Goal: Task Accomplishment & Management: Manage account settings

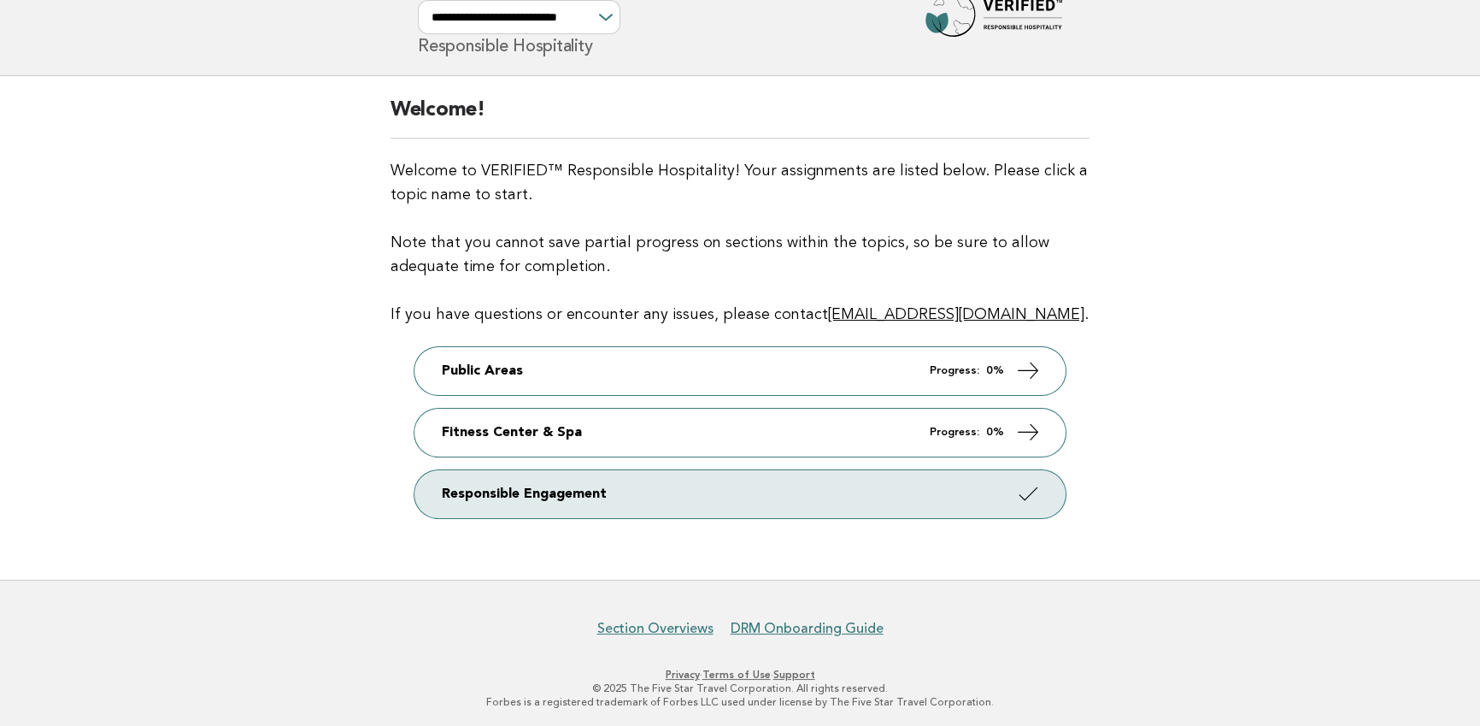
scroll to position [69, 0]
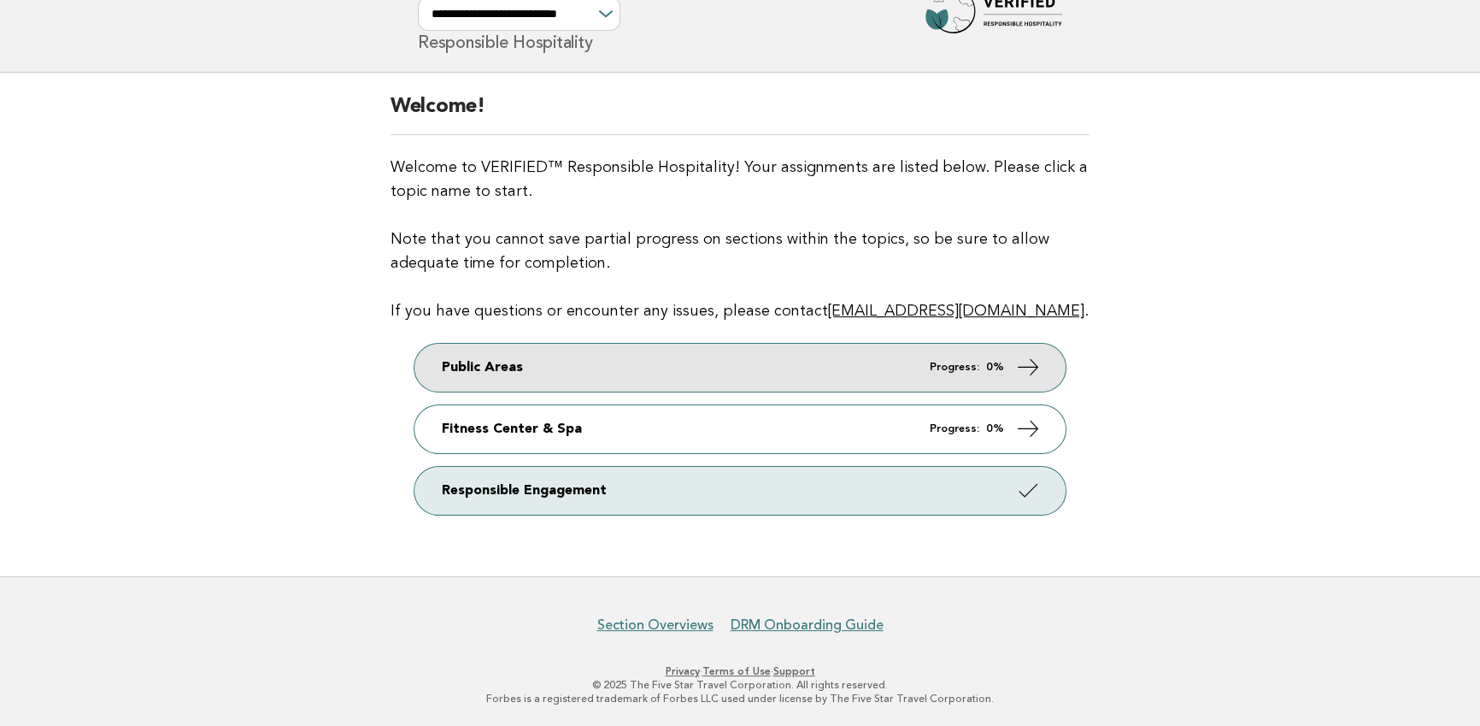
click at [703, 370] on link "Public Areas Progress: 0%" at bounding box center [740, 368] width 651 height 48
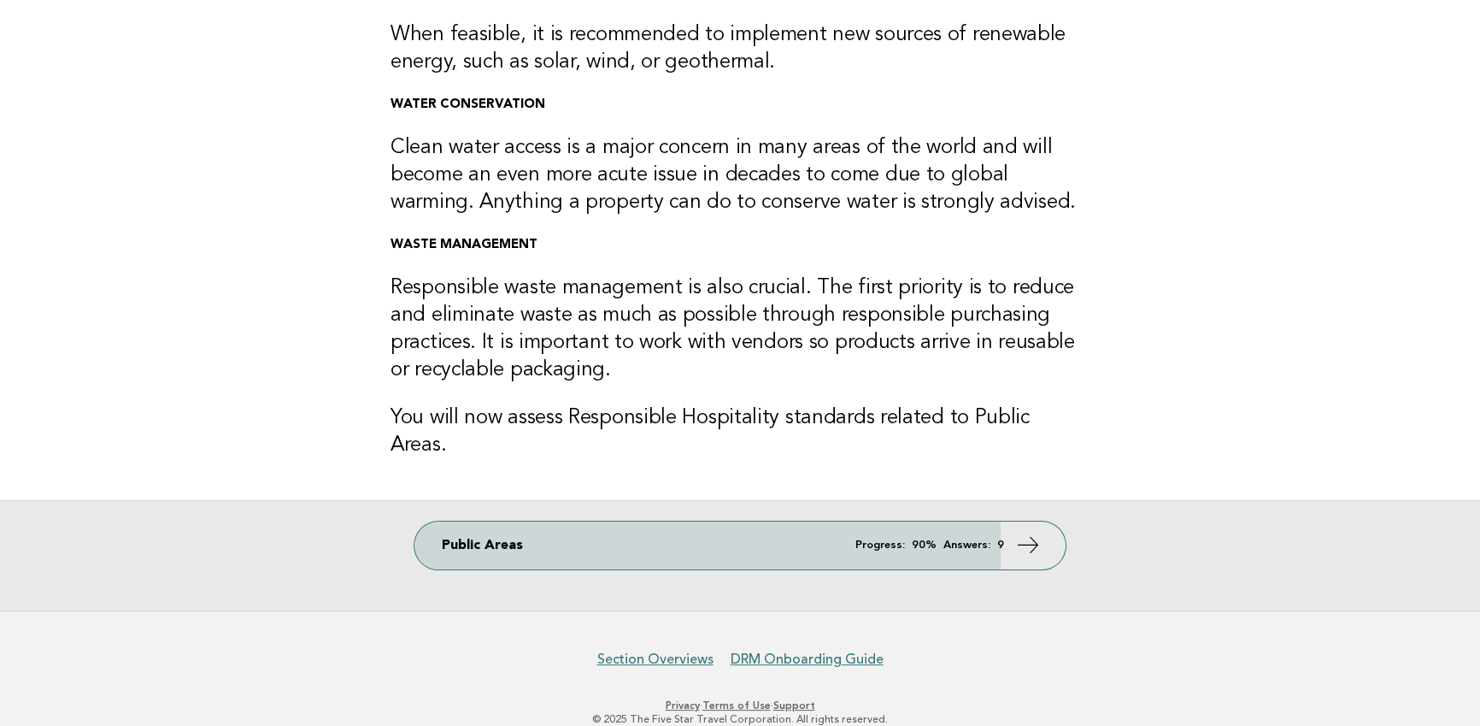
scroll to position [391, 0]
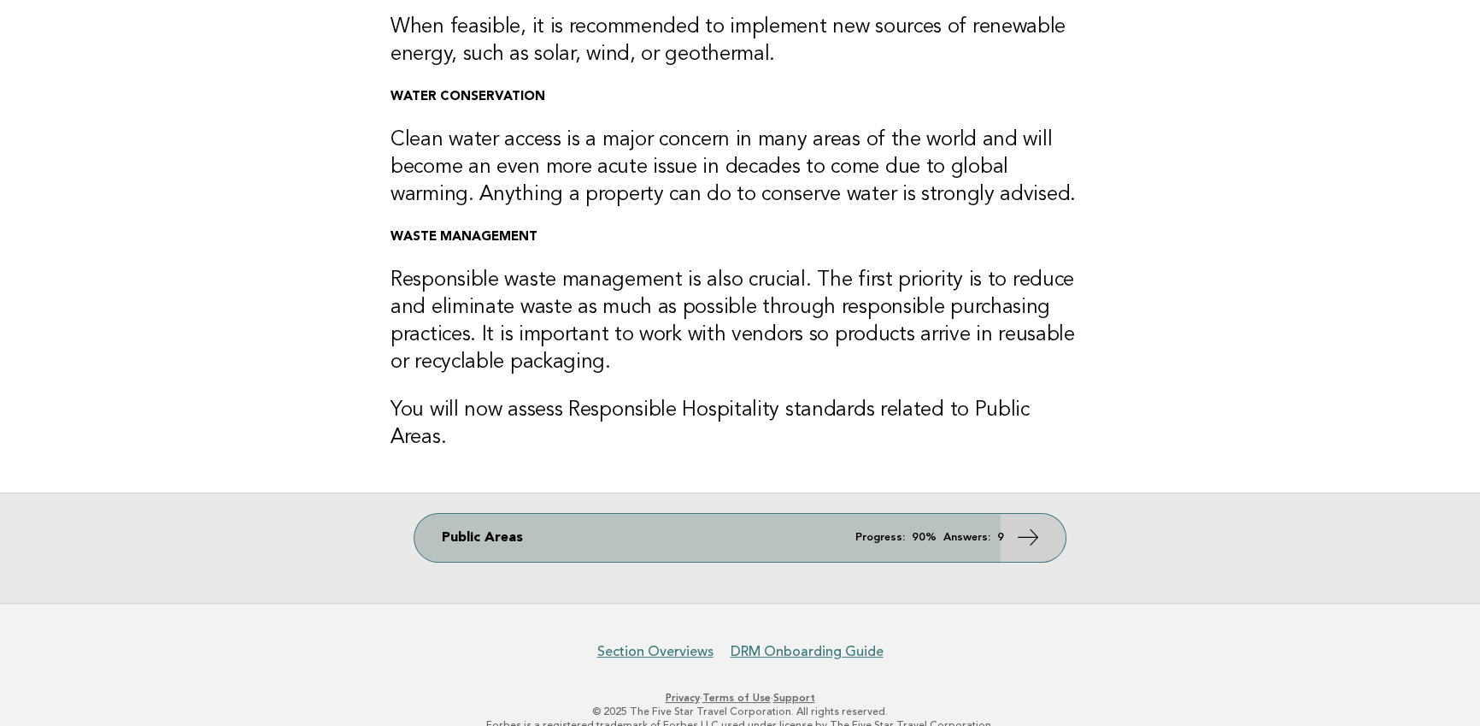
click at [696, 514] on link "Public Areas Progress: 90% Answers: 9" at bounding box center [740, 538] width 651 height 48
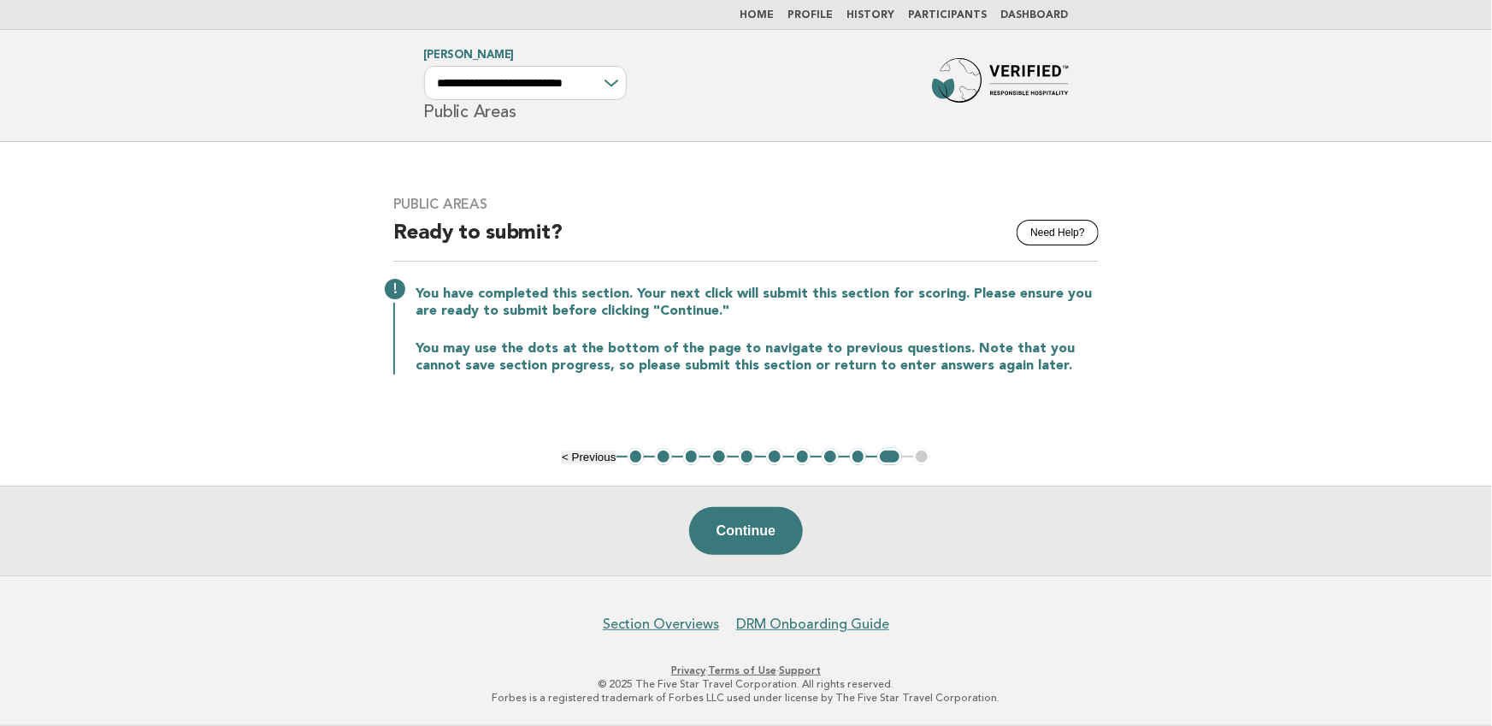
click at [856, 456] on button "9" at bounding box center [858, 456] width 17 height 17
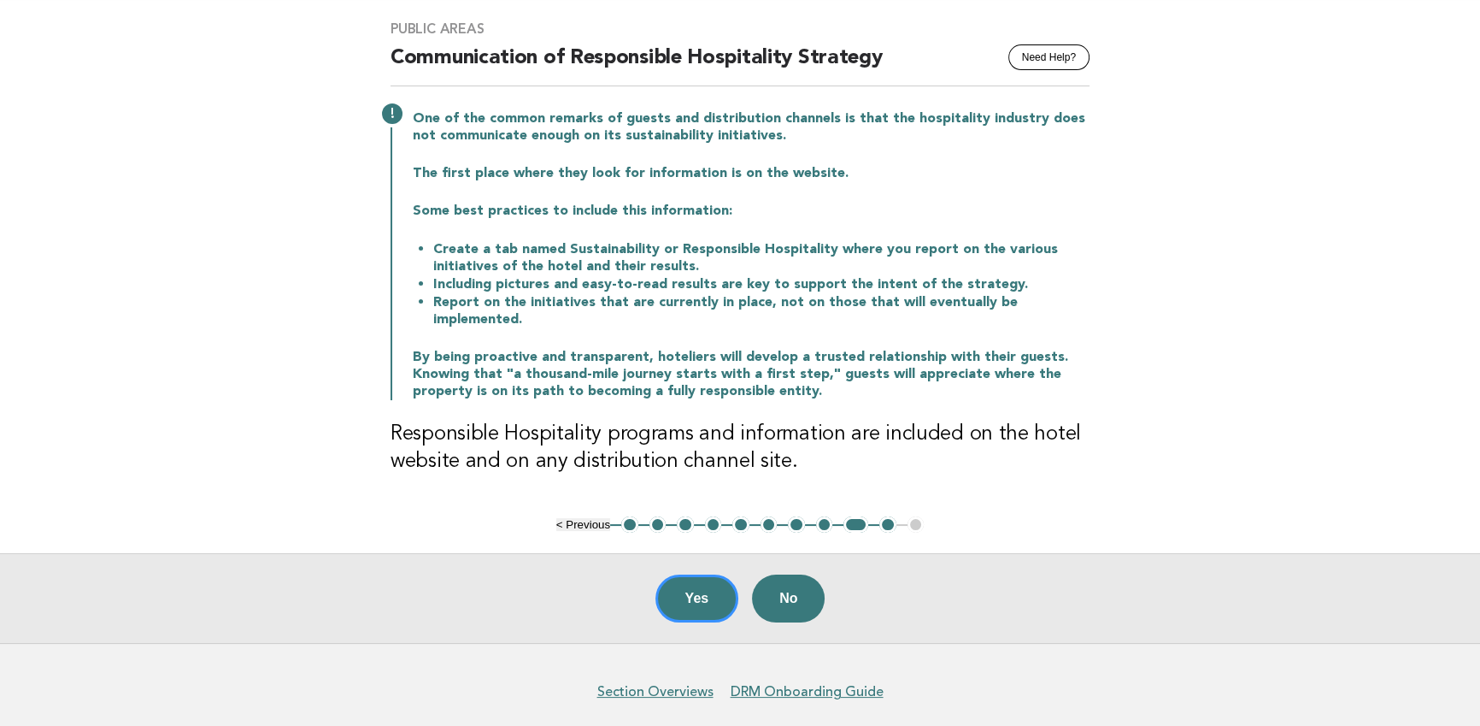
scroll to position [156, 0]
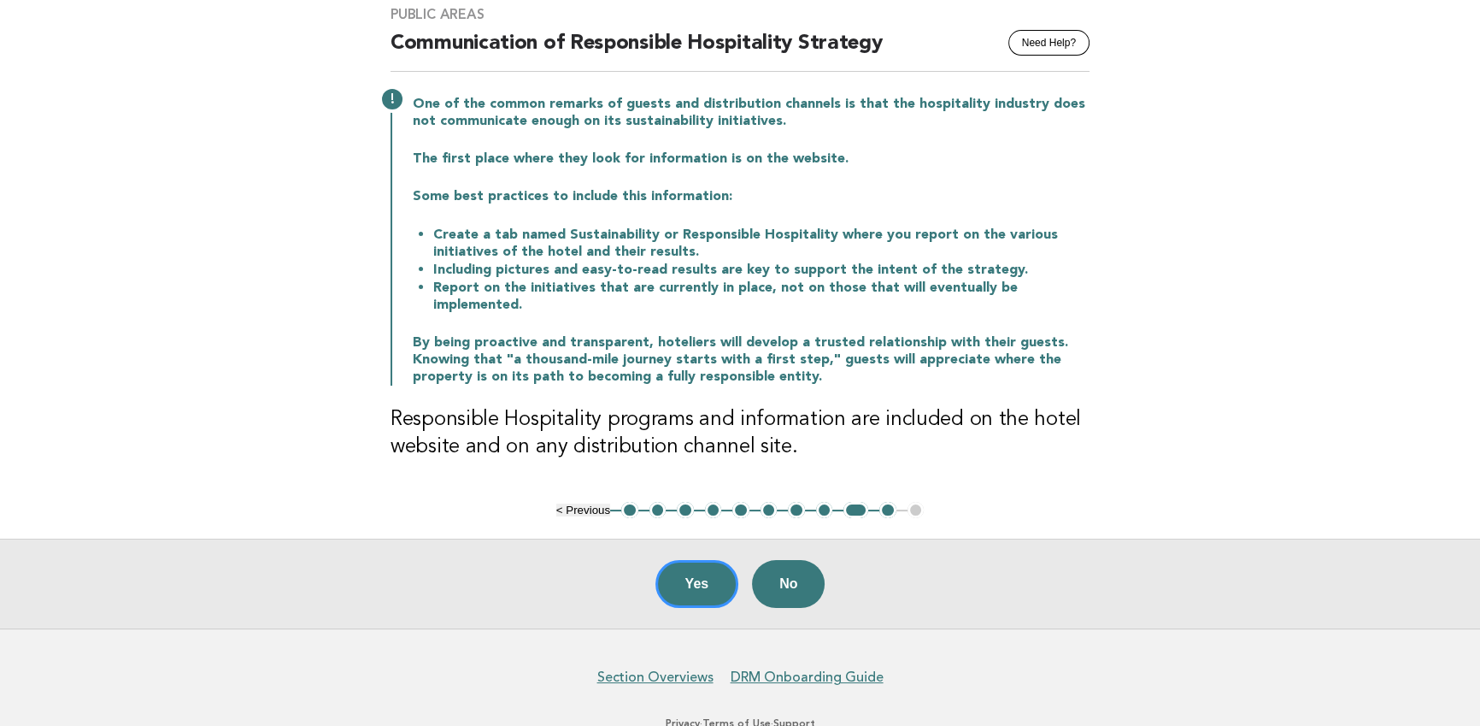
click at [821, 502] on button "8" at bounding box center [824, 510] width 17 height 17
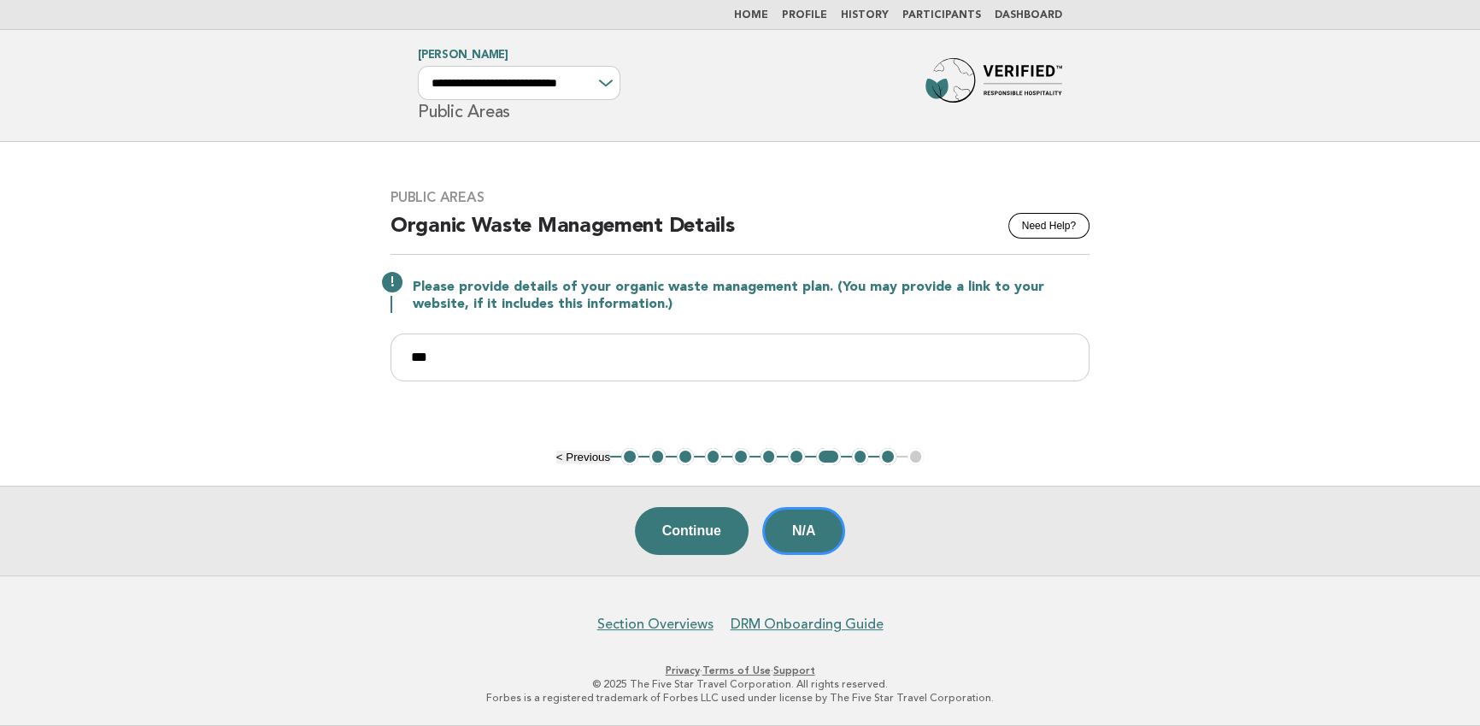
scroll to position [0, 0]
click at [798, 456] on button "7" at bounding box center [802, 456] width 17 height 17
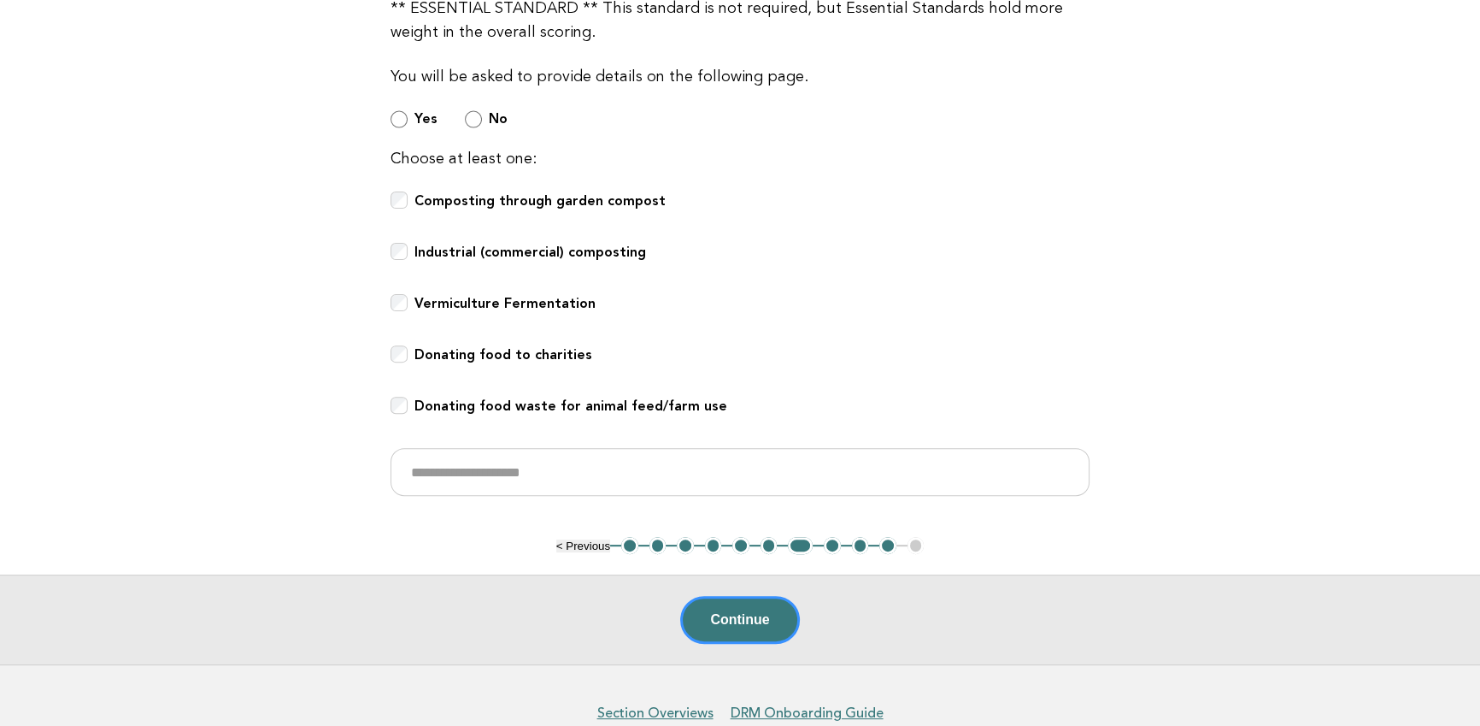
scroll to position [766, 0]
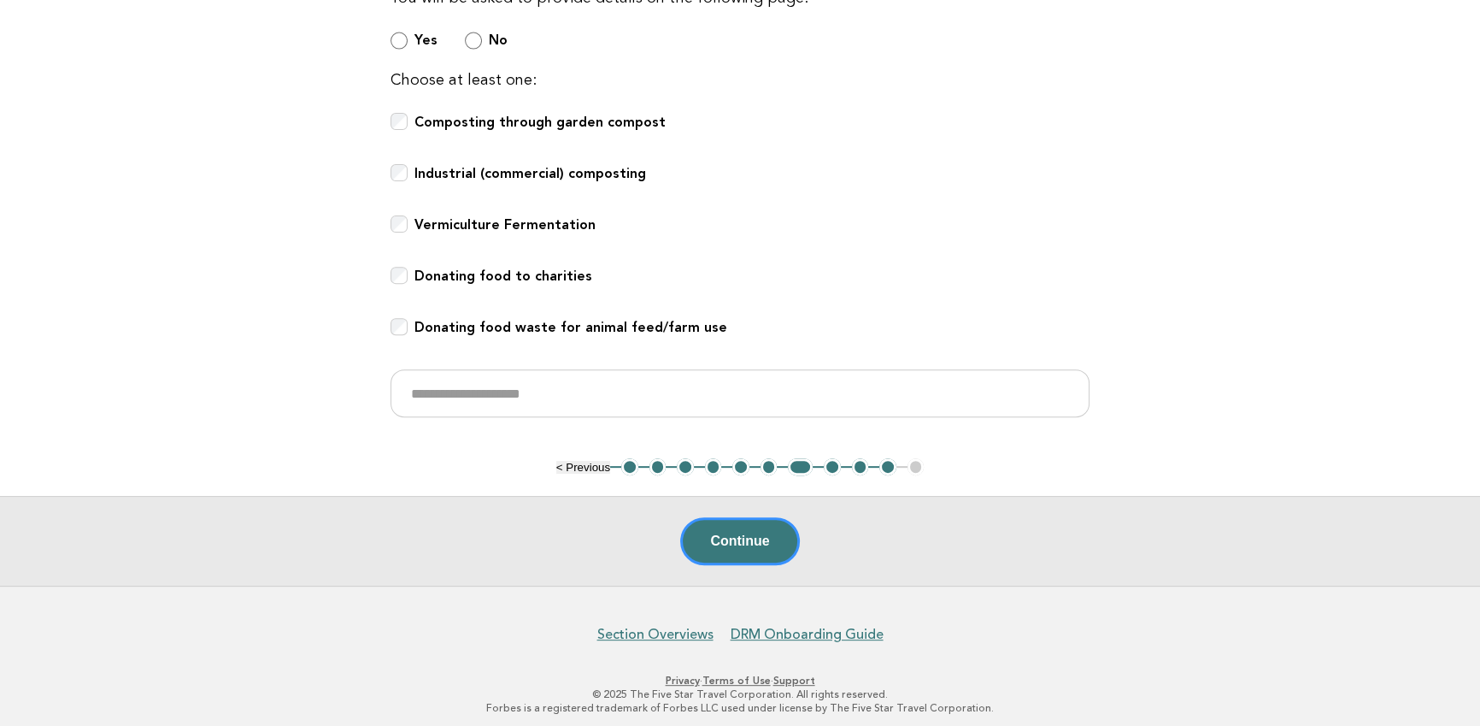
click at [768, 464] on button "6" at bounding box center [769, 466] width 17 height 17
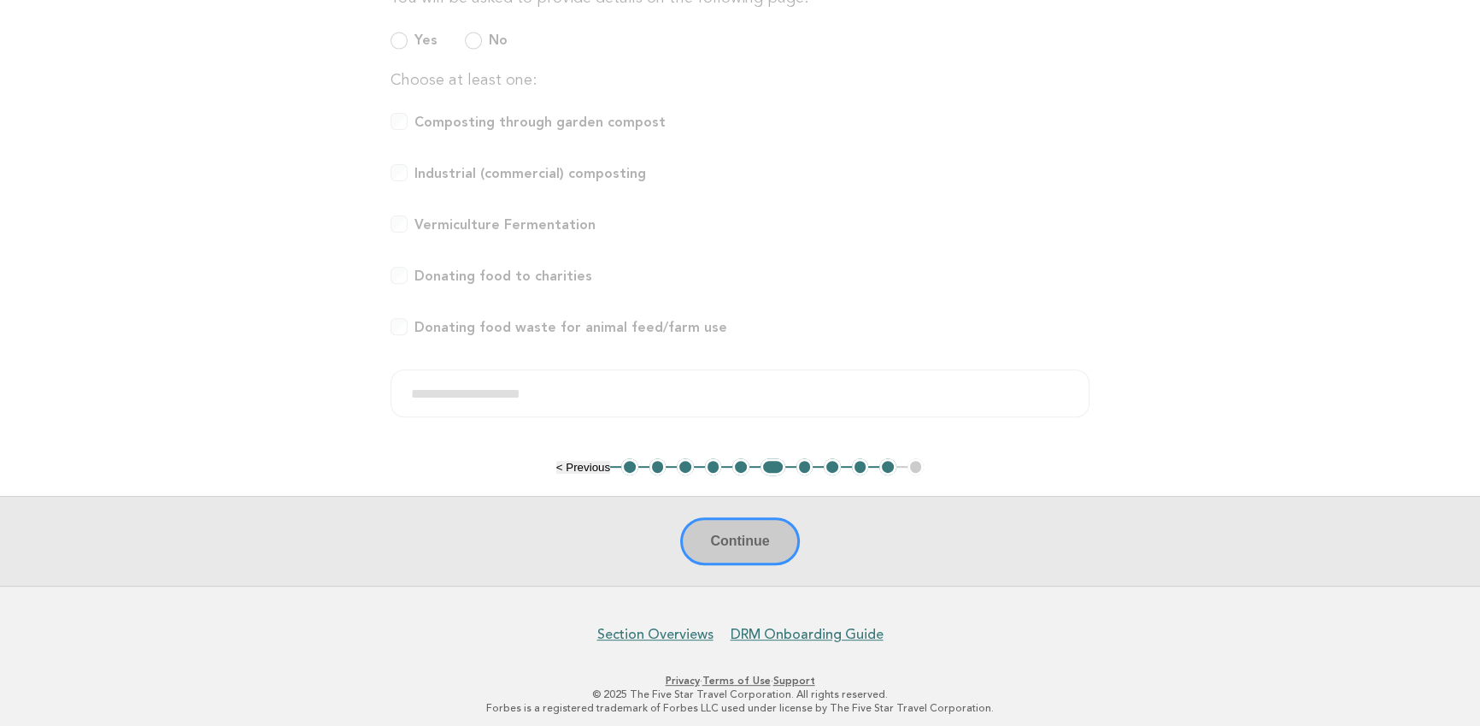
scroll to position [518, 0]
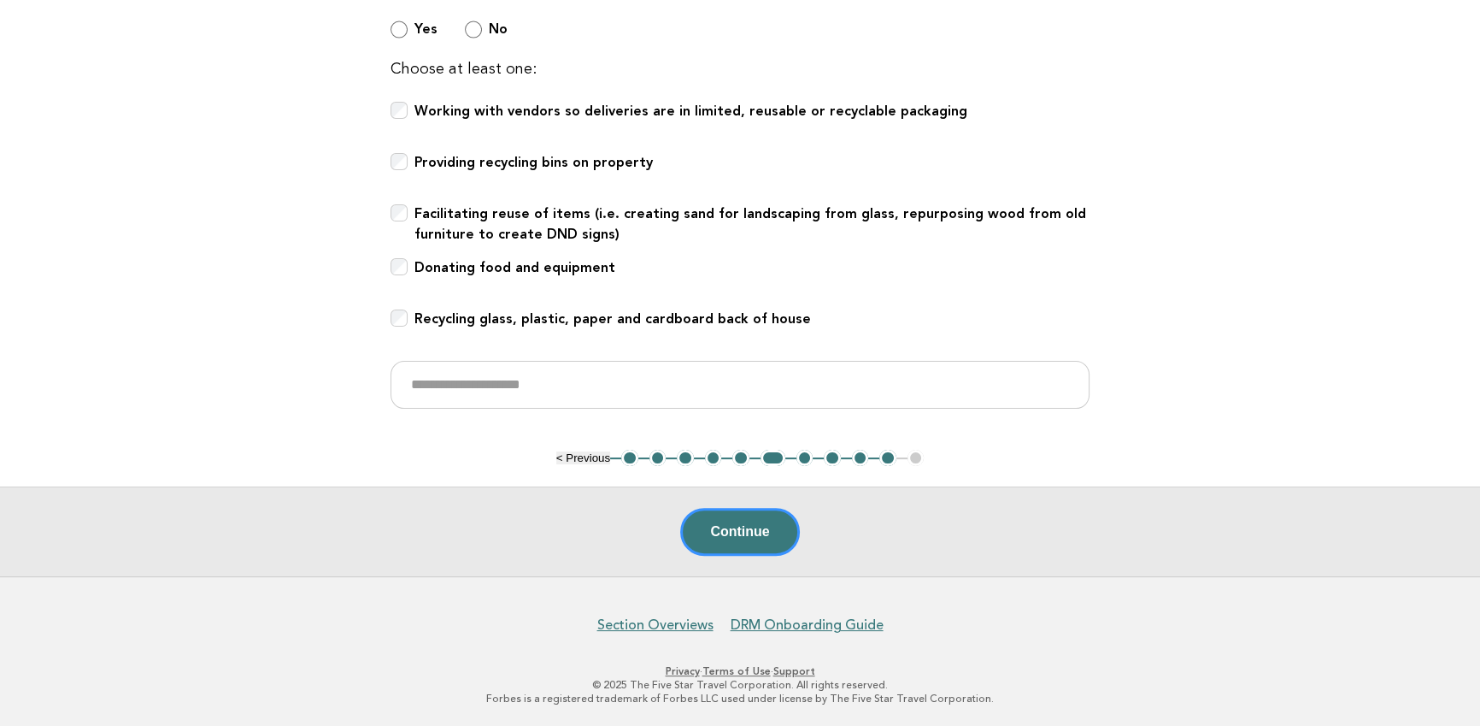
click at [686, 452] on button "3" at bounding box center [685, 458] width 17 height 17
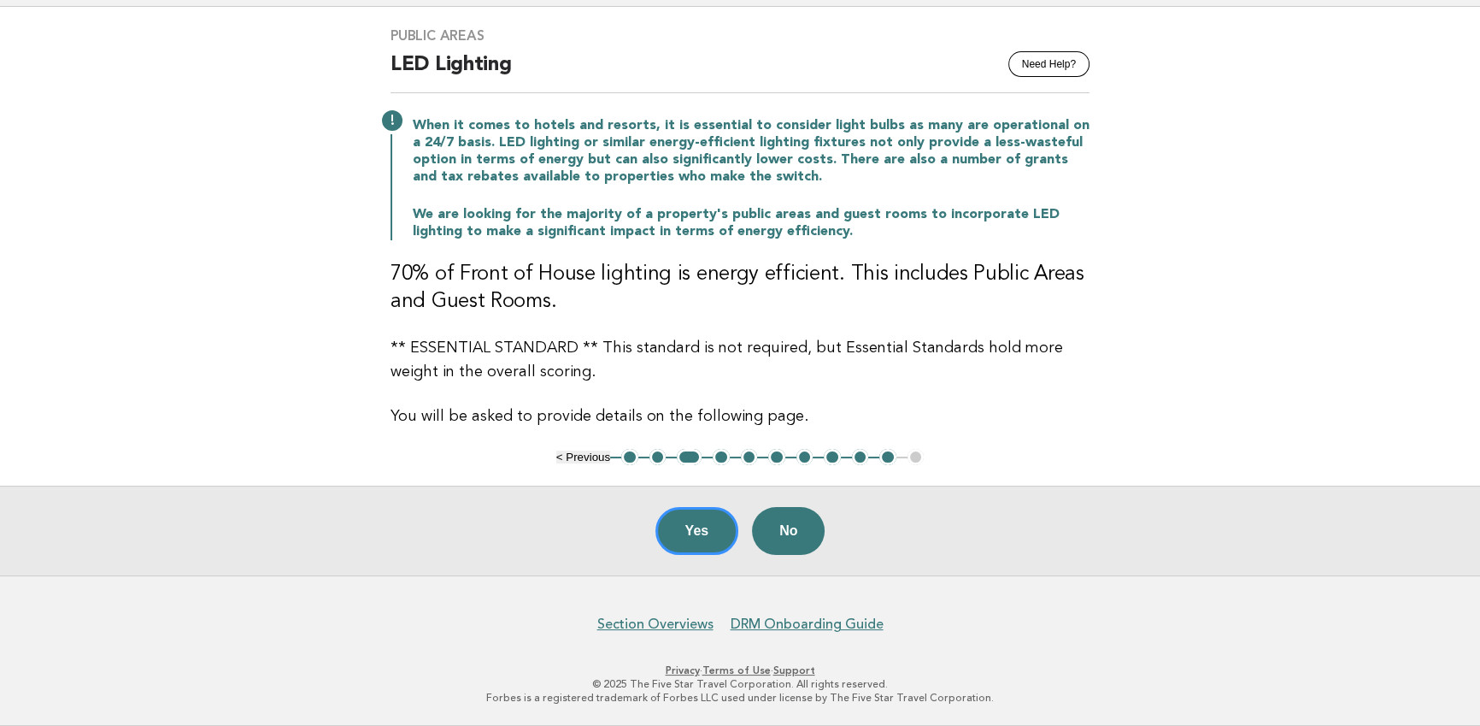
scroll to position [135, 0]
click at [717, 456] on button "4" at bounding box center [721, 457] width 17 height 17
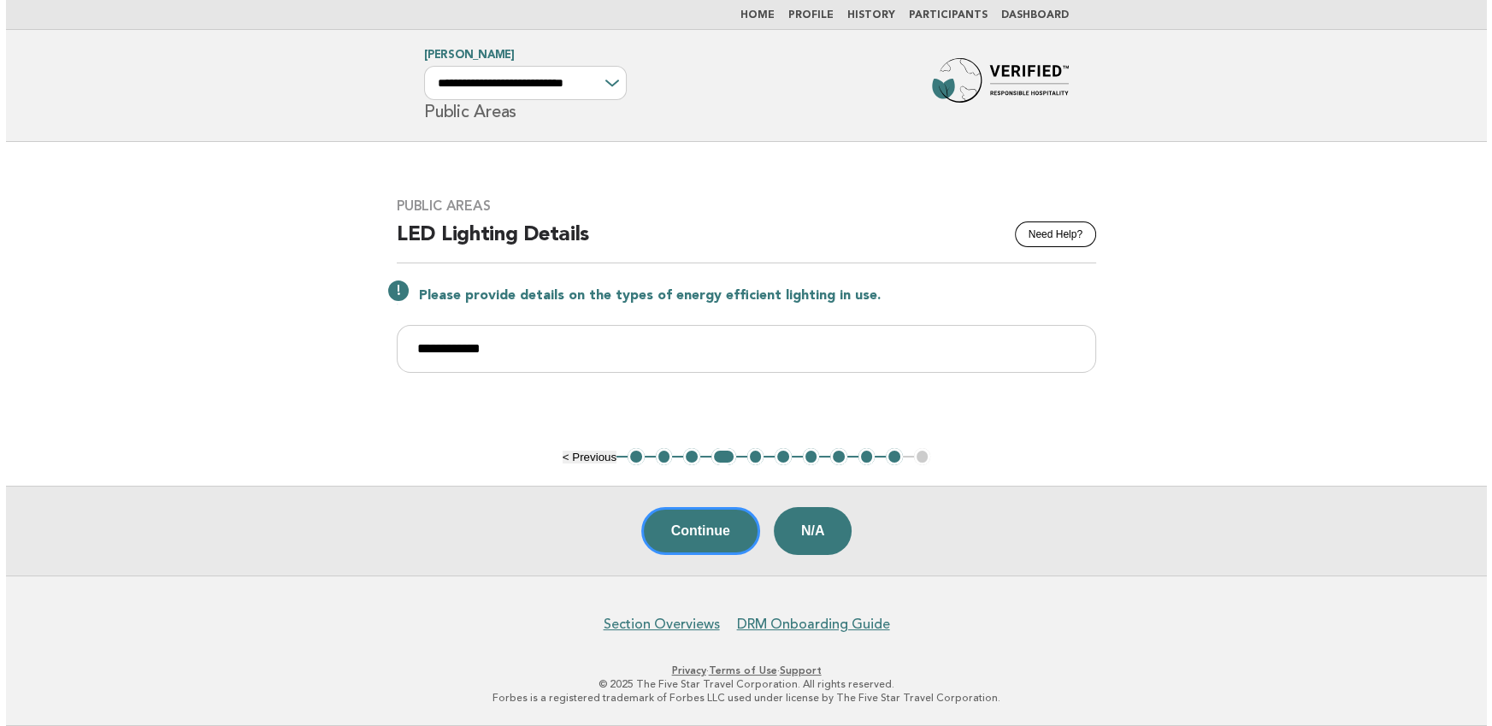
scroll to position [0, 0]
click at [756, 452] on button "5" at bounding box center [754, 456] width 17 height 17
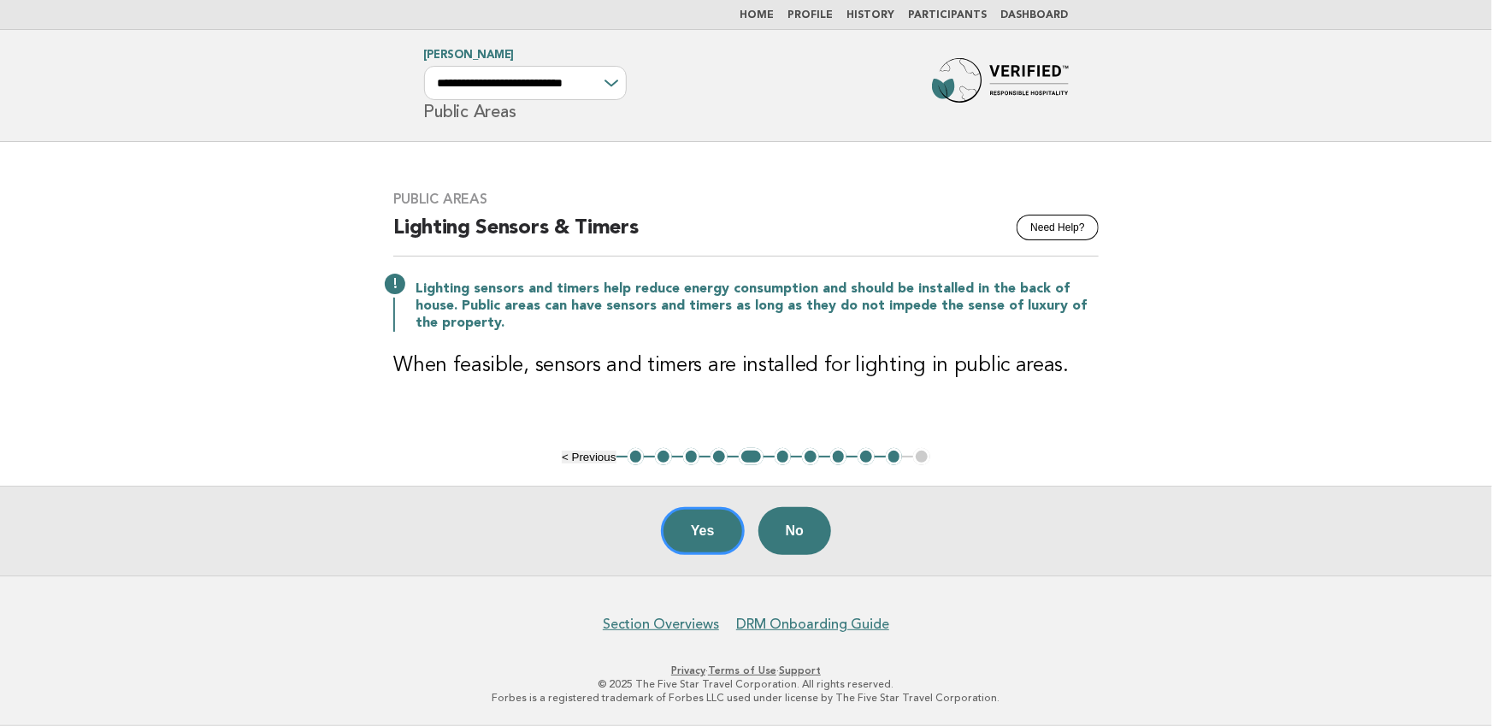
click at [767, 11] on link "Home" at bounding box center [757, 15] width 34 height 10
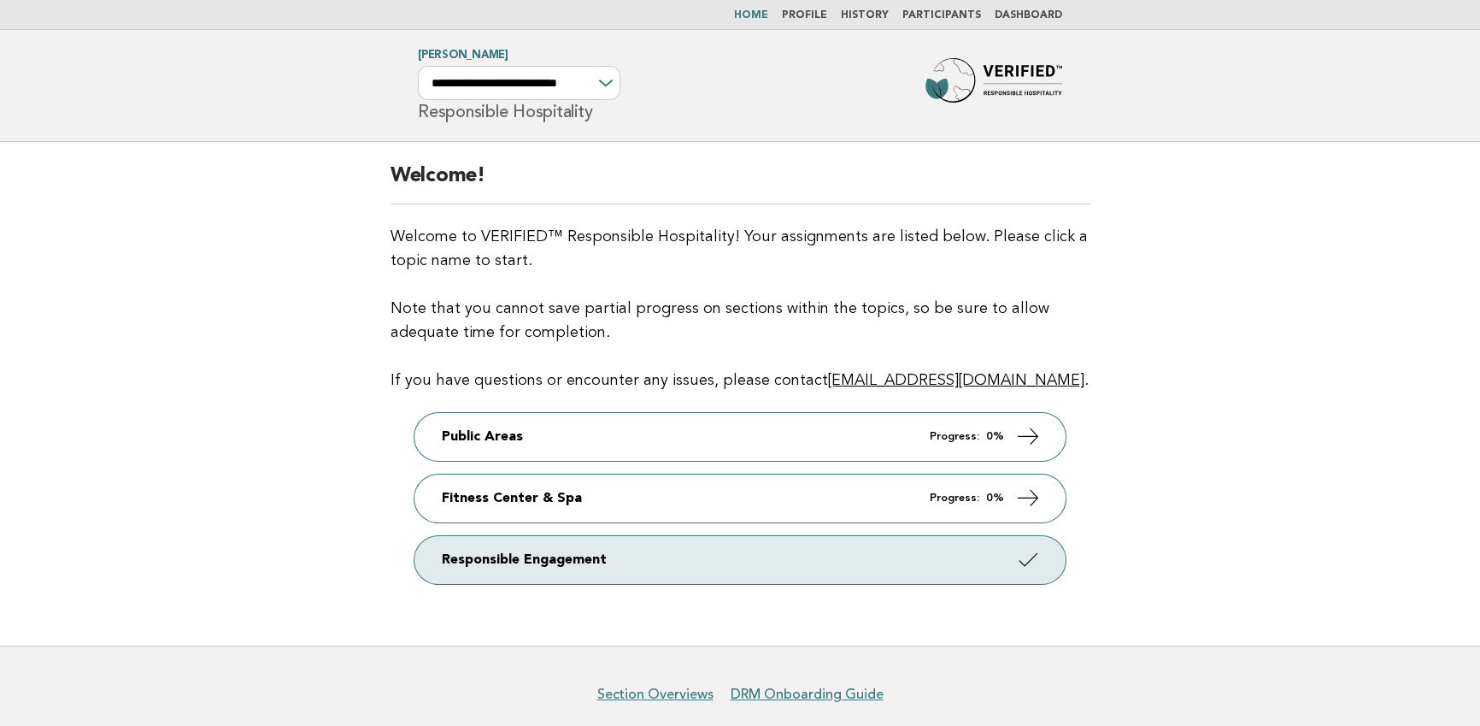
click at [1022, 10] on link "Dashboard" at bounding box center [1029, 15] width 68 height 10
click at [930, 10] on link "Participants" at bounding box center [942, 15] width 79 height 10
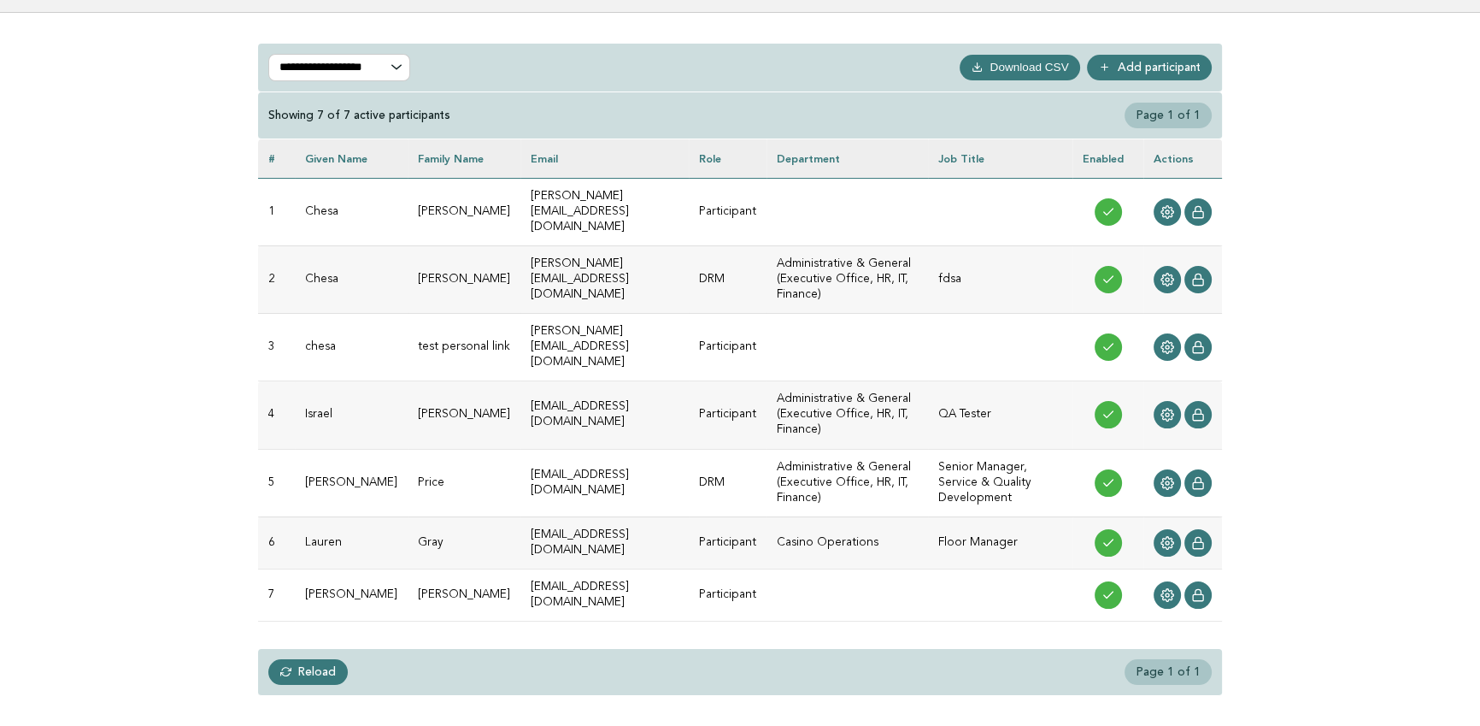
scroll to position [121, 0]
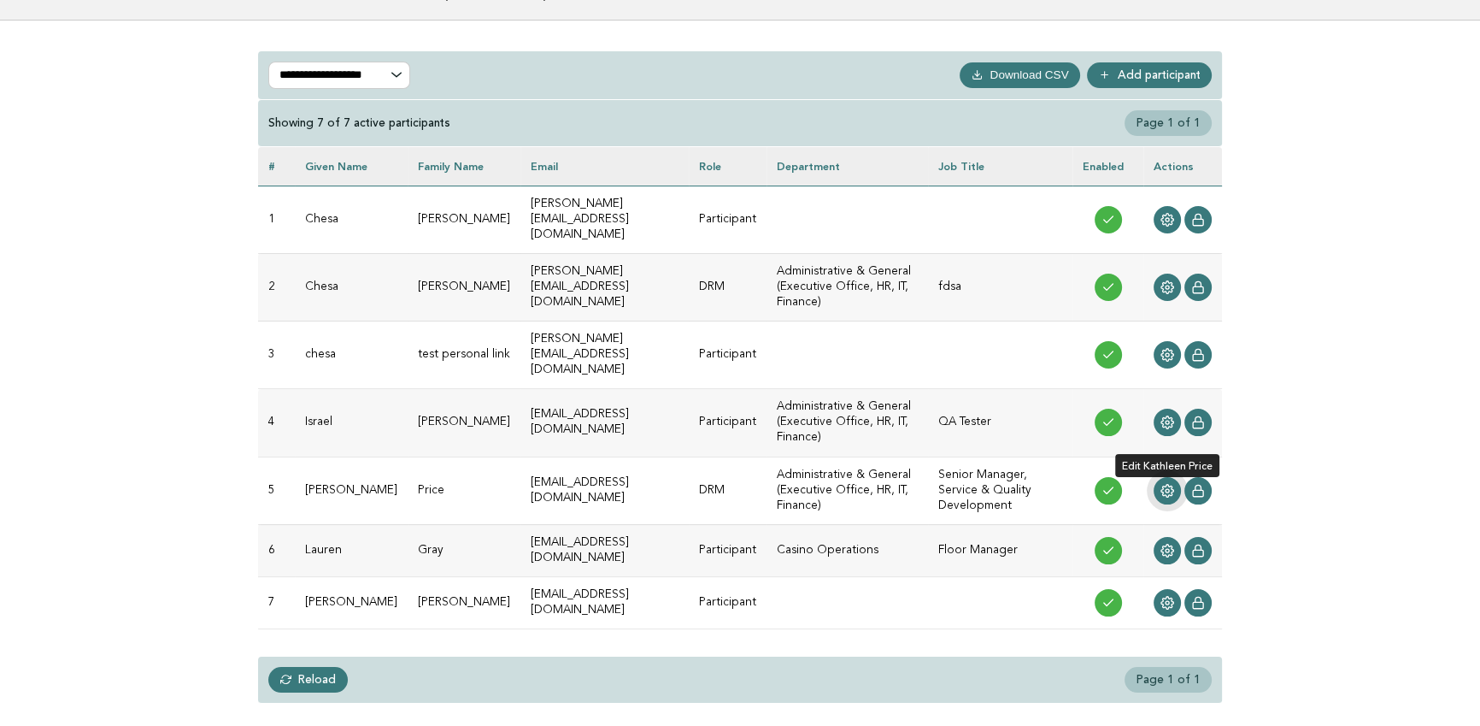
click at [1168, 484] on icon at bounding box center [1168, 490] width 13 height 13
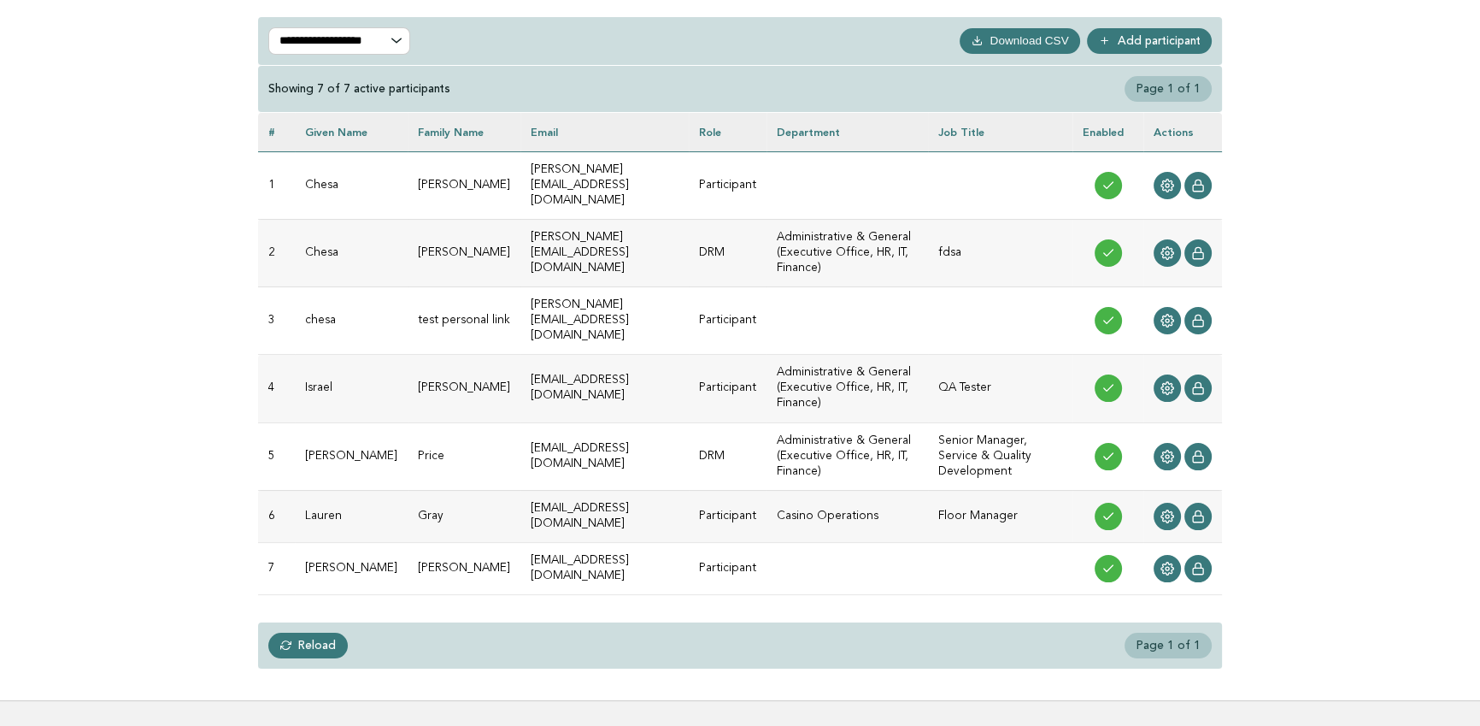
scroll to position [162, 0]
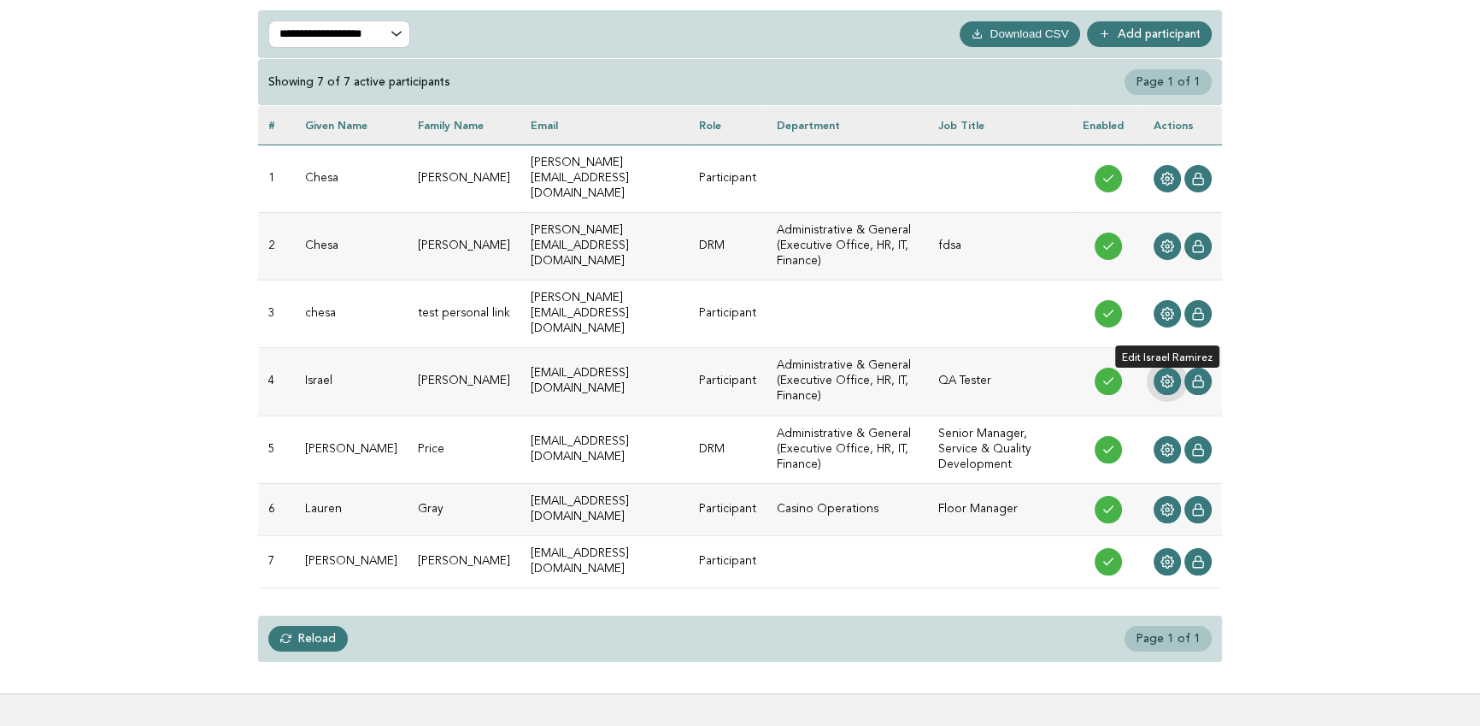
click at [1163, 374] on icon at bounding box center [1168, 381] width 14 height 14
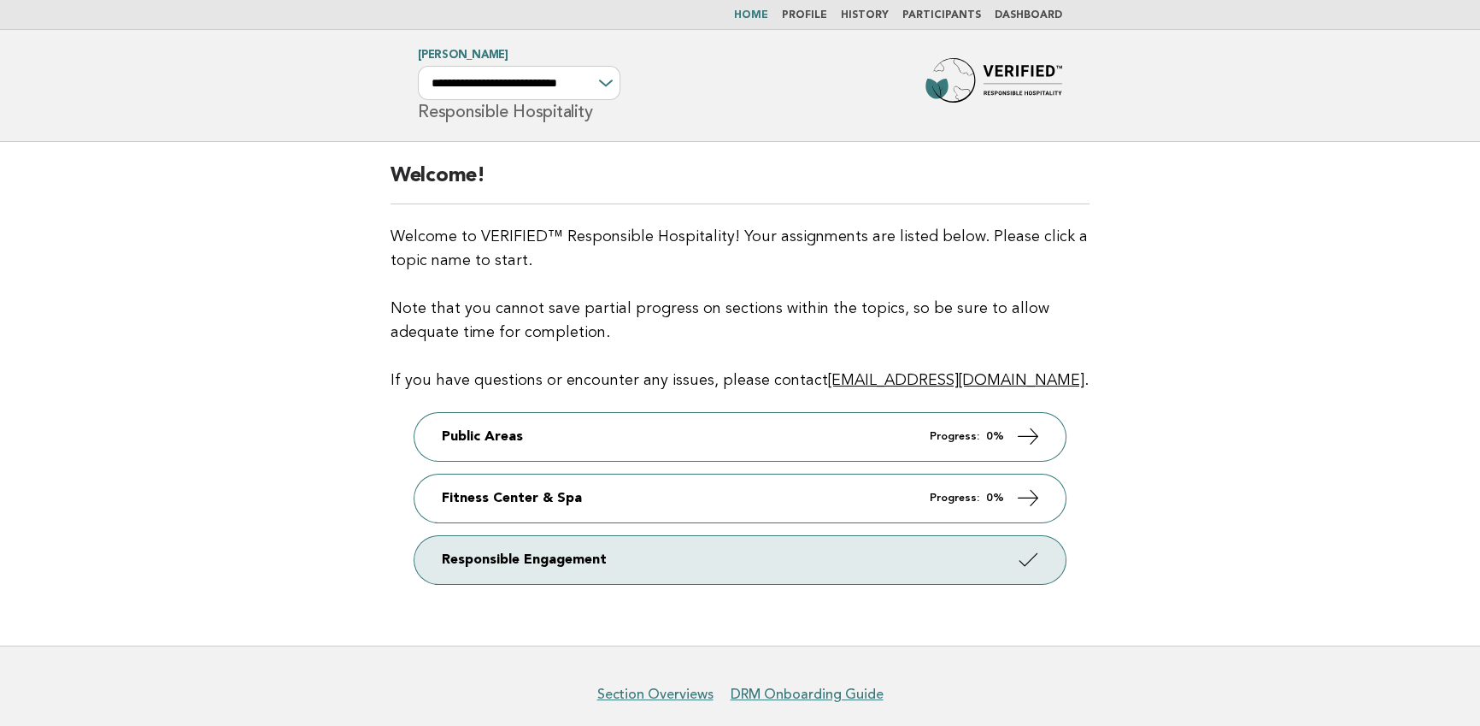
click at [962, 13] on link "Participants" at bounding box center [942, 15] width 79 height 10
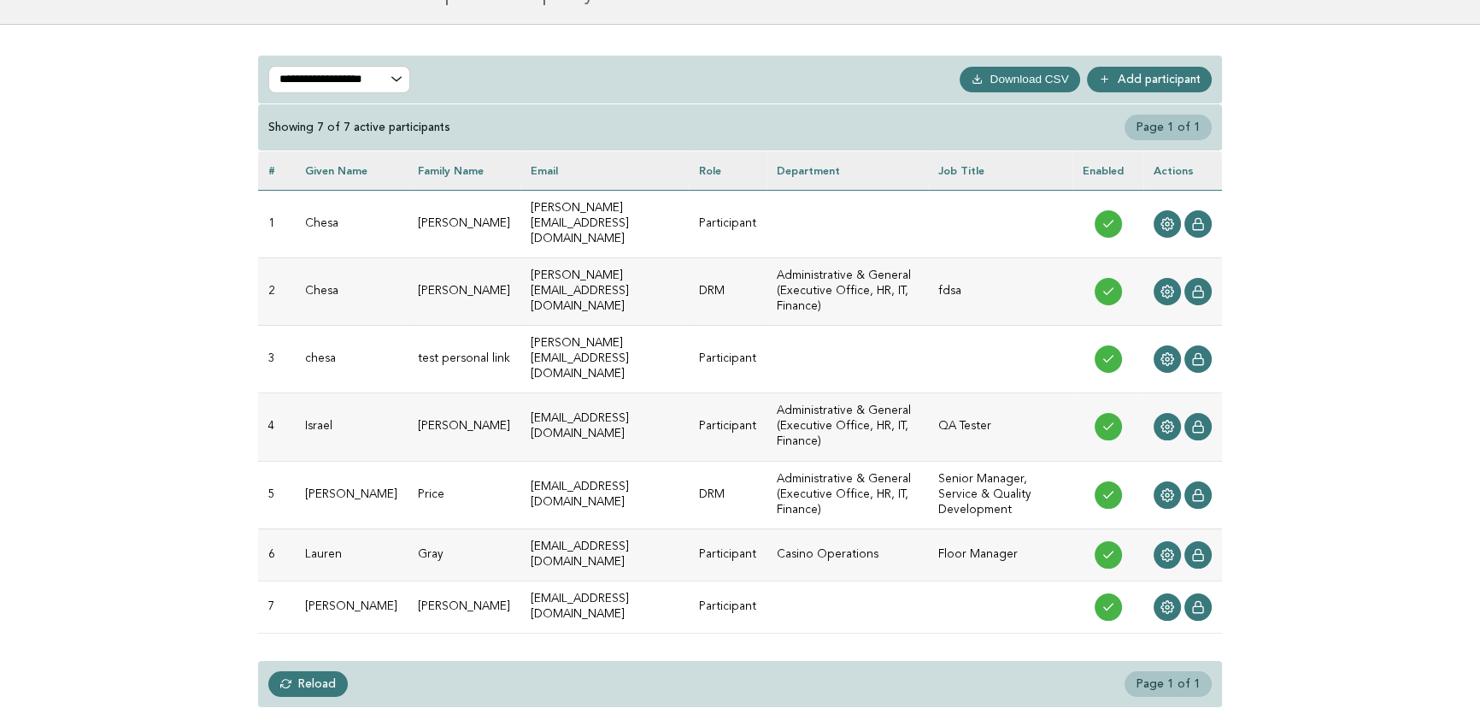
scroll to position [238, 0]
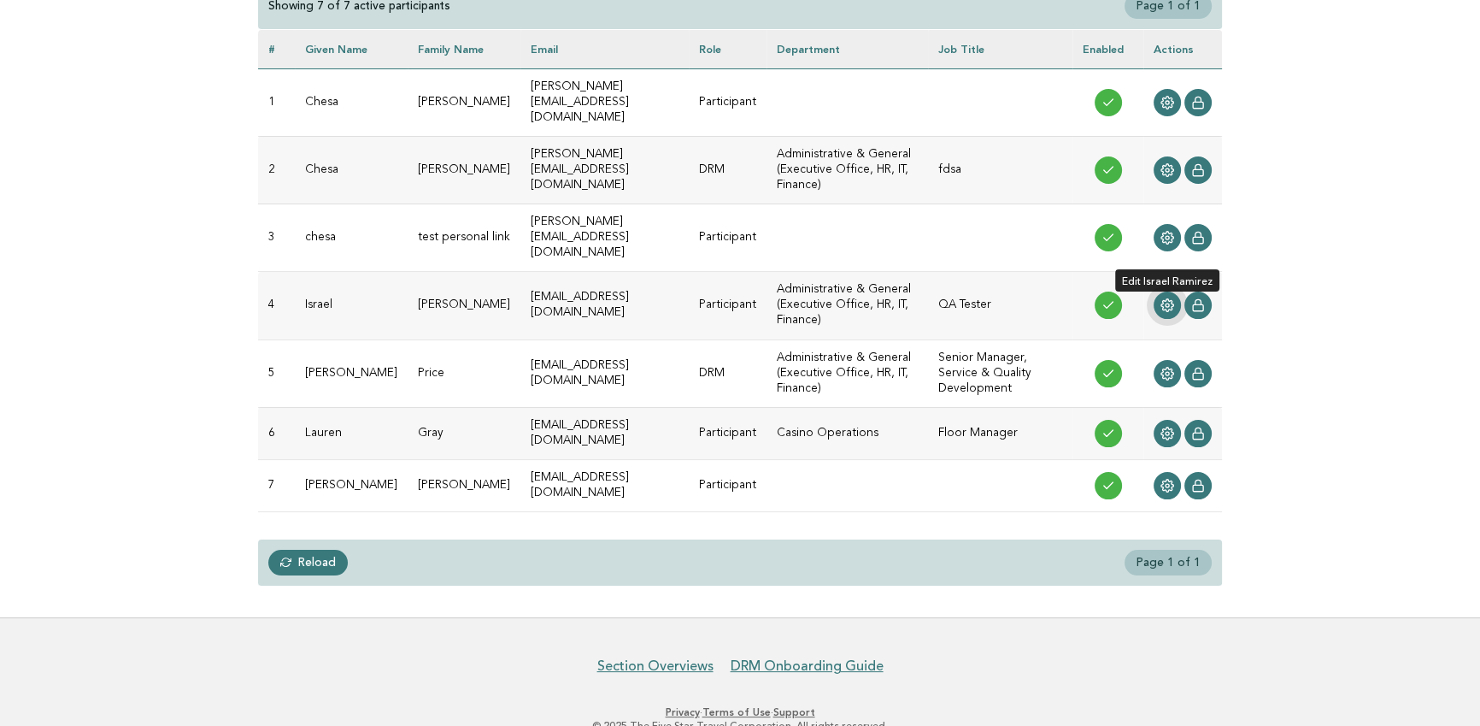
click at [1166, 303] on circle at bounding box center [1167, 304] width 3 height 3
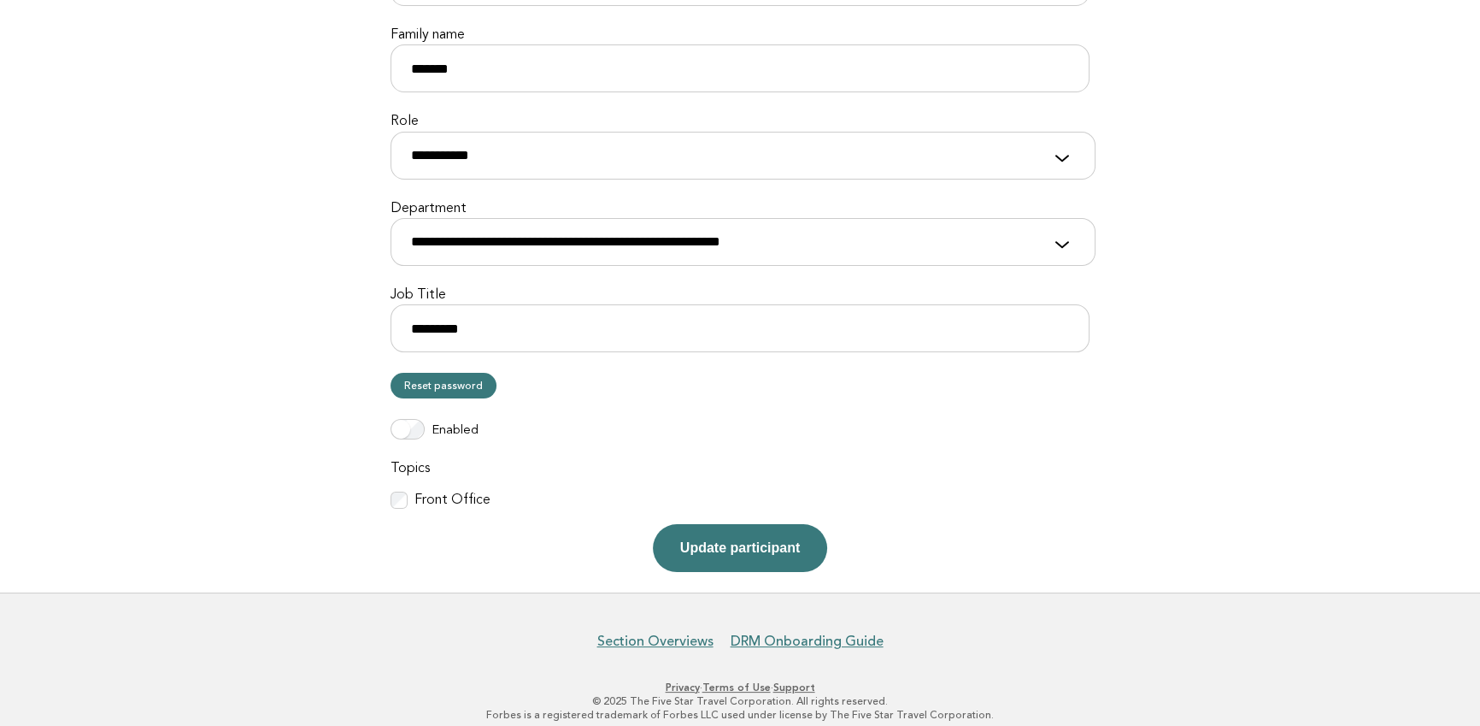
scroll to position [328, 0]
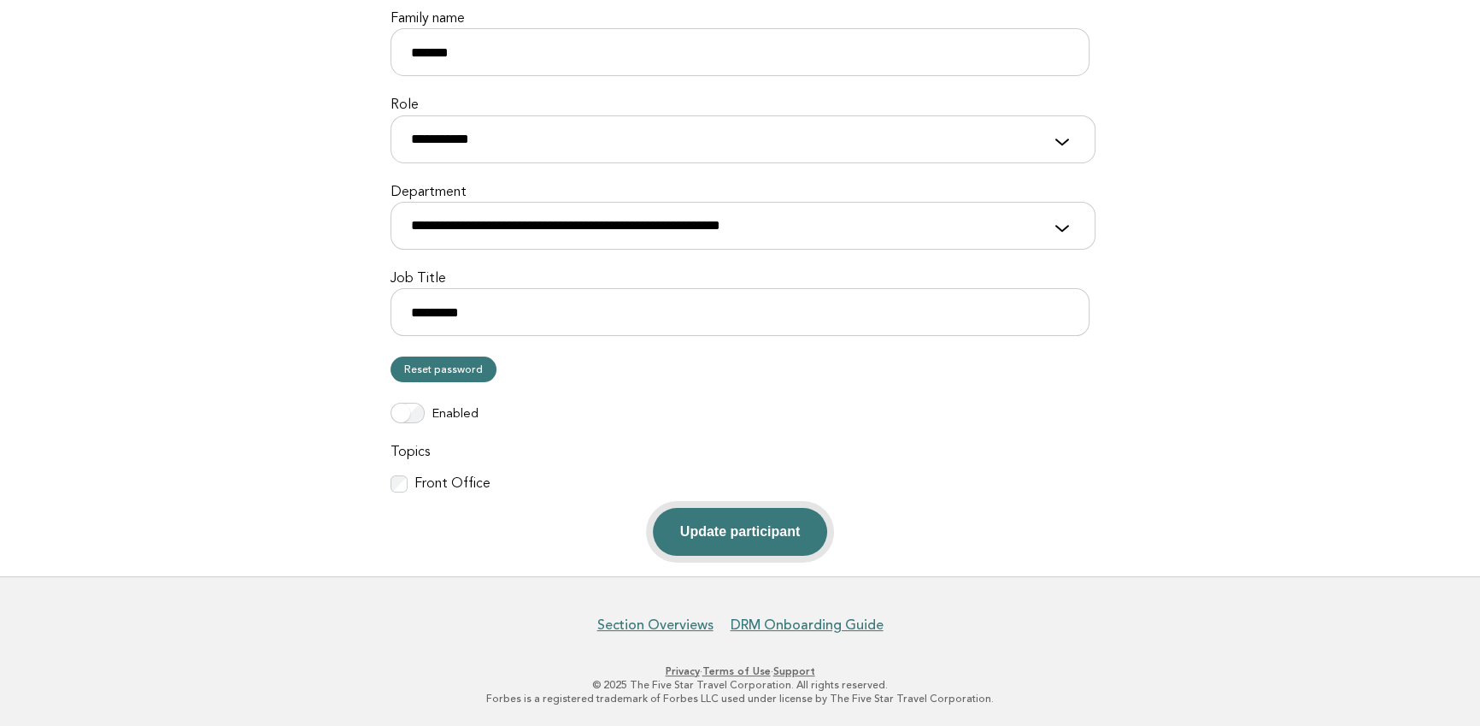
click at [741, 523] on button "Update participant" at bounding box center [740, 532] width 174 height 48
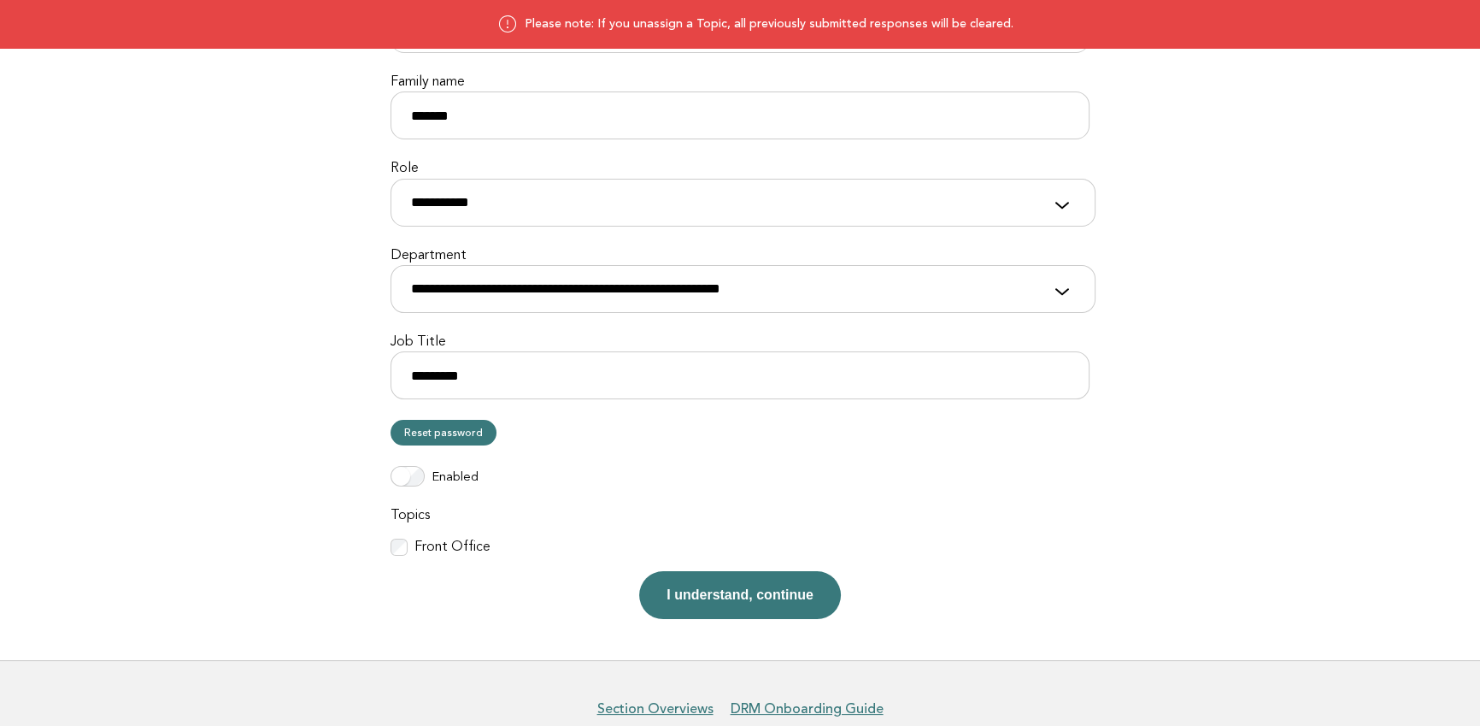
scroll to position [349, 0]
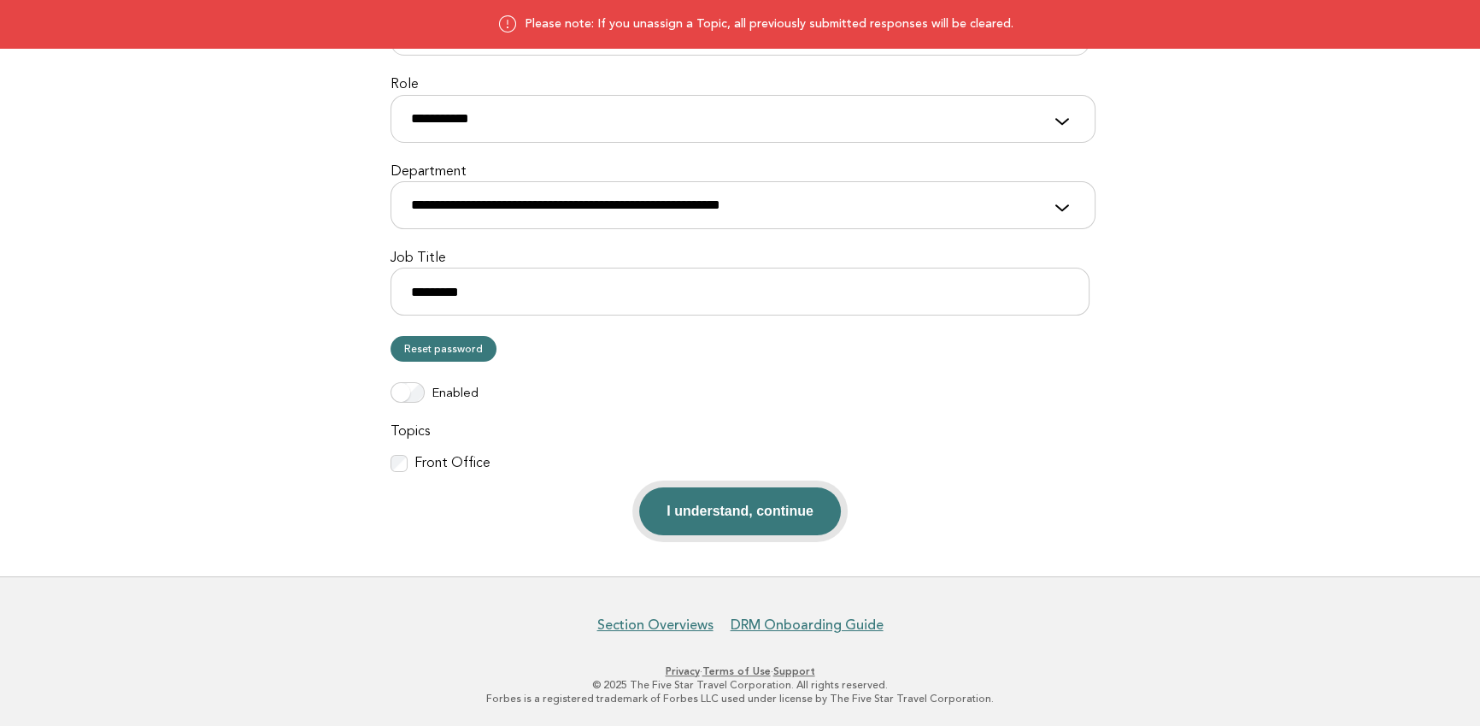
click at [752, 521] on button "I understand, continue" at bounding box center [740, 511] width 202 height 48
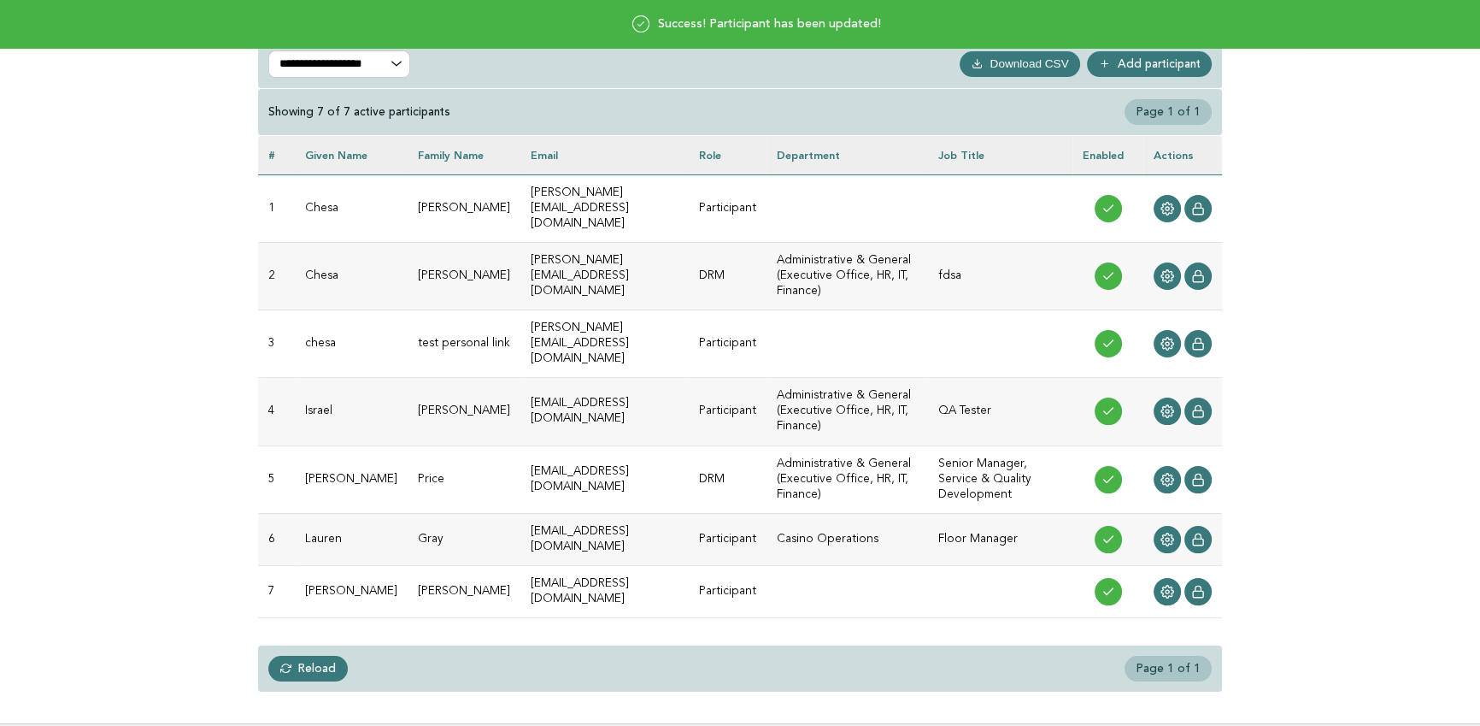
scroll to position [133, 0]
click at [1171, 585] on icon at bounding box center [1168, 591] width 13 height 13
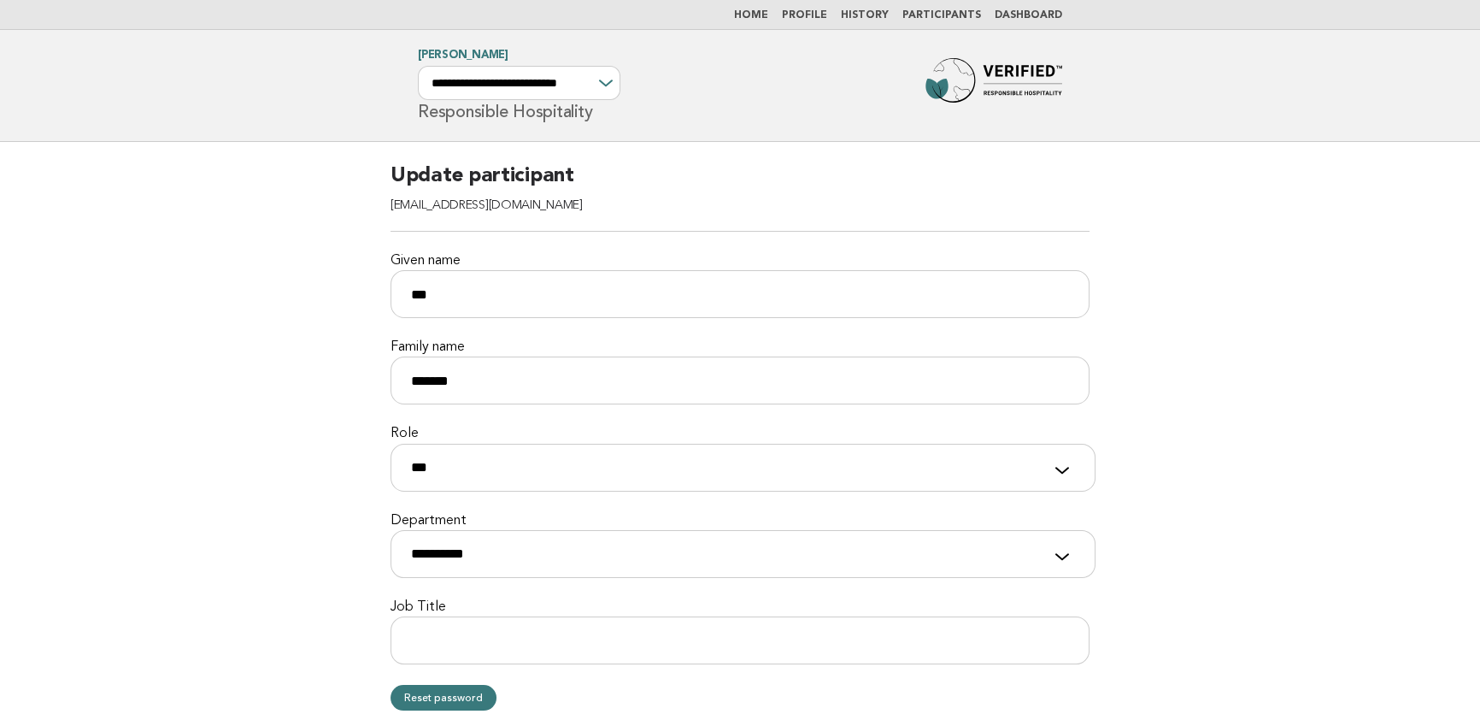
click at [941, 16] on link "Participants" at bounding box center [942, 15] width 79 height 10
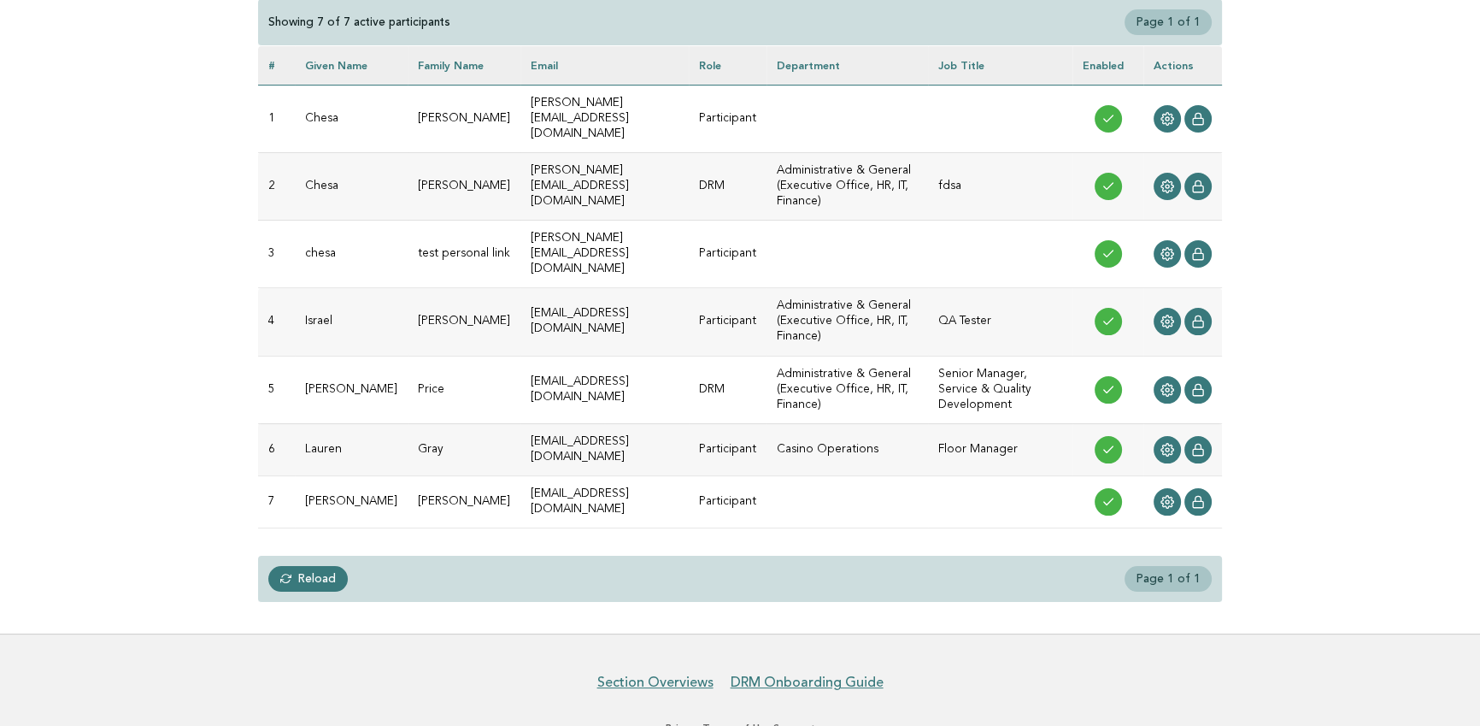
scroll to position [238, 0]
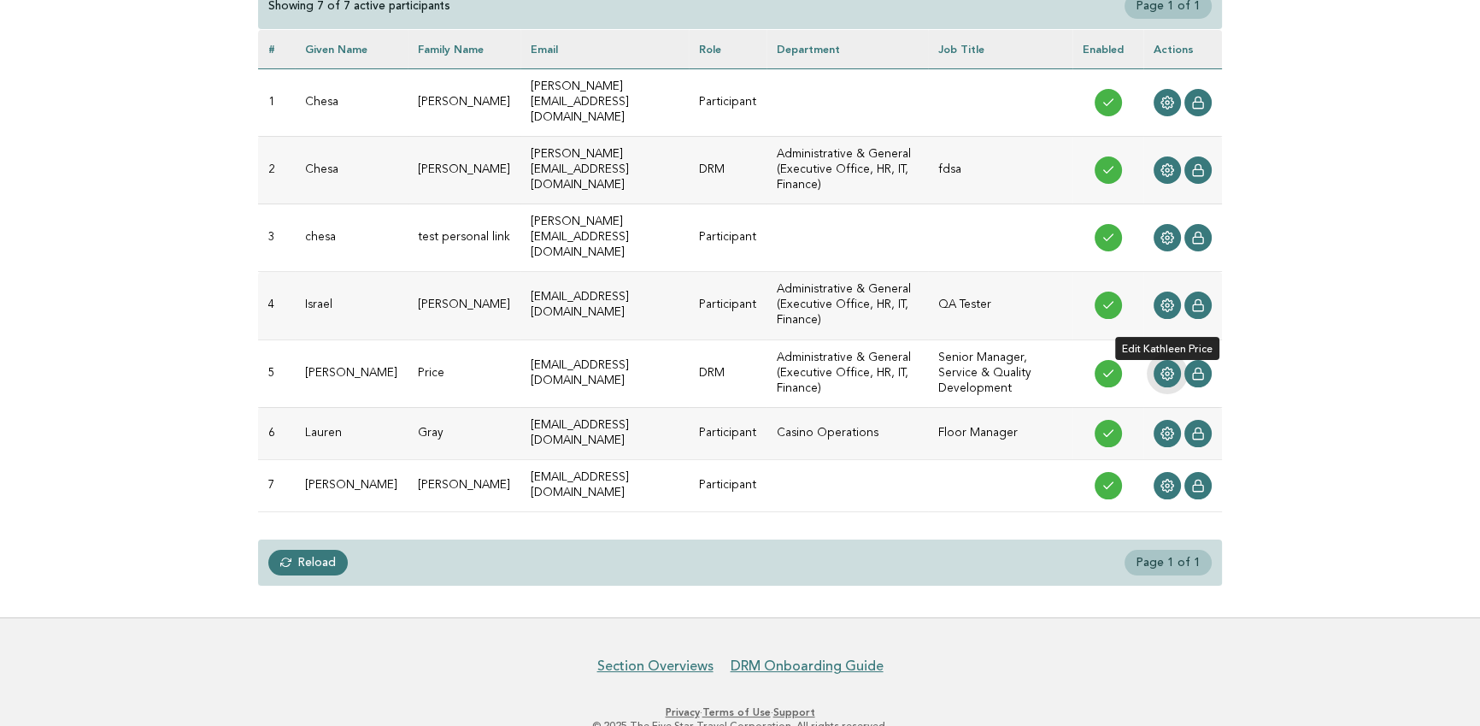
click at [1164, 367] on icon at bounding box center [1168, 374] width 14 height 14
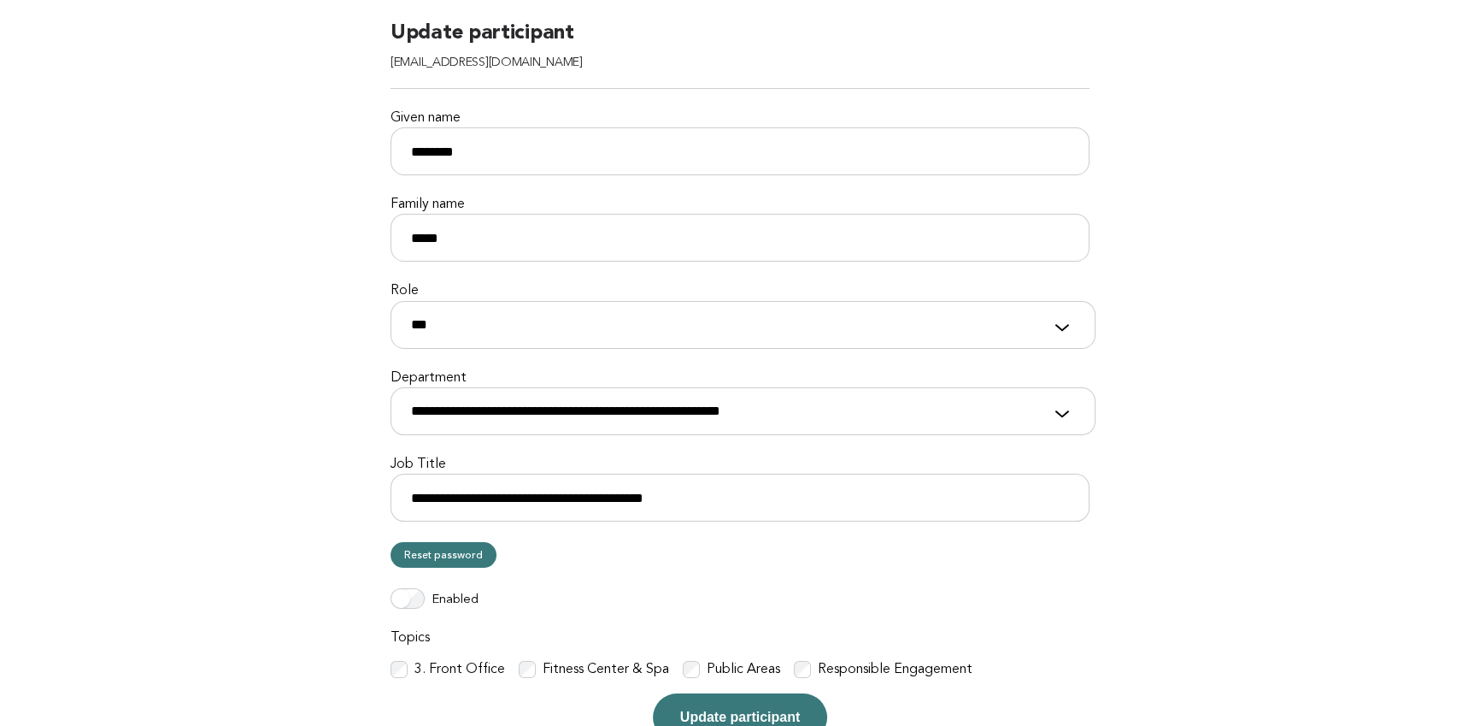
scroll to position [328, 0]
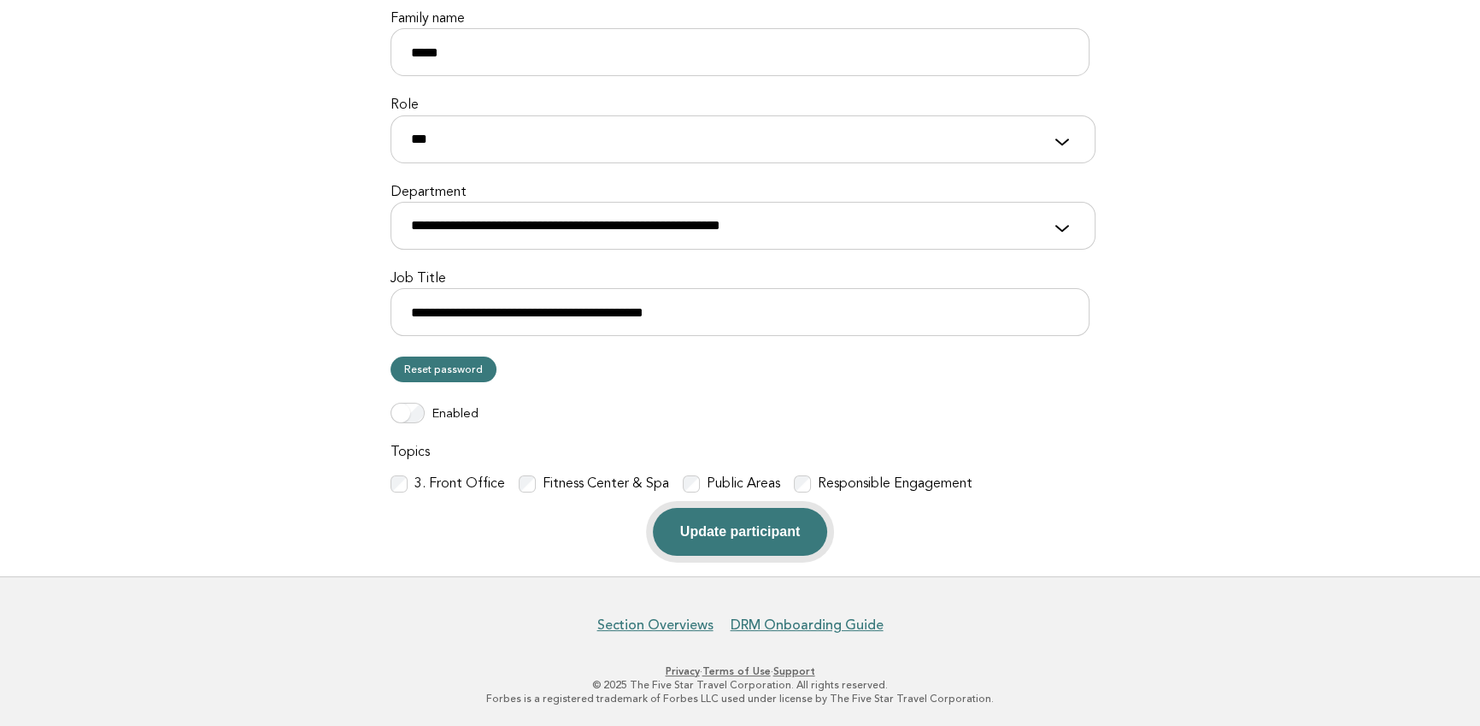
click at [678, 524] on button "Update participant" at bounding box center [740, 532] width 174 height 48
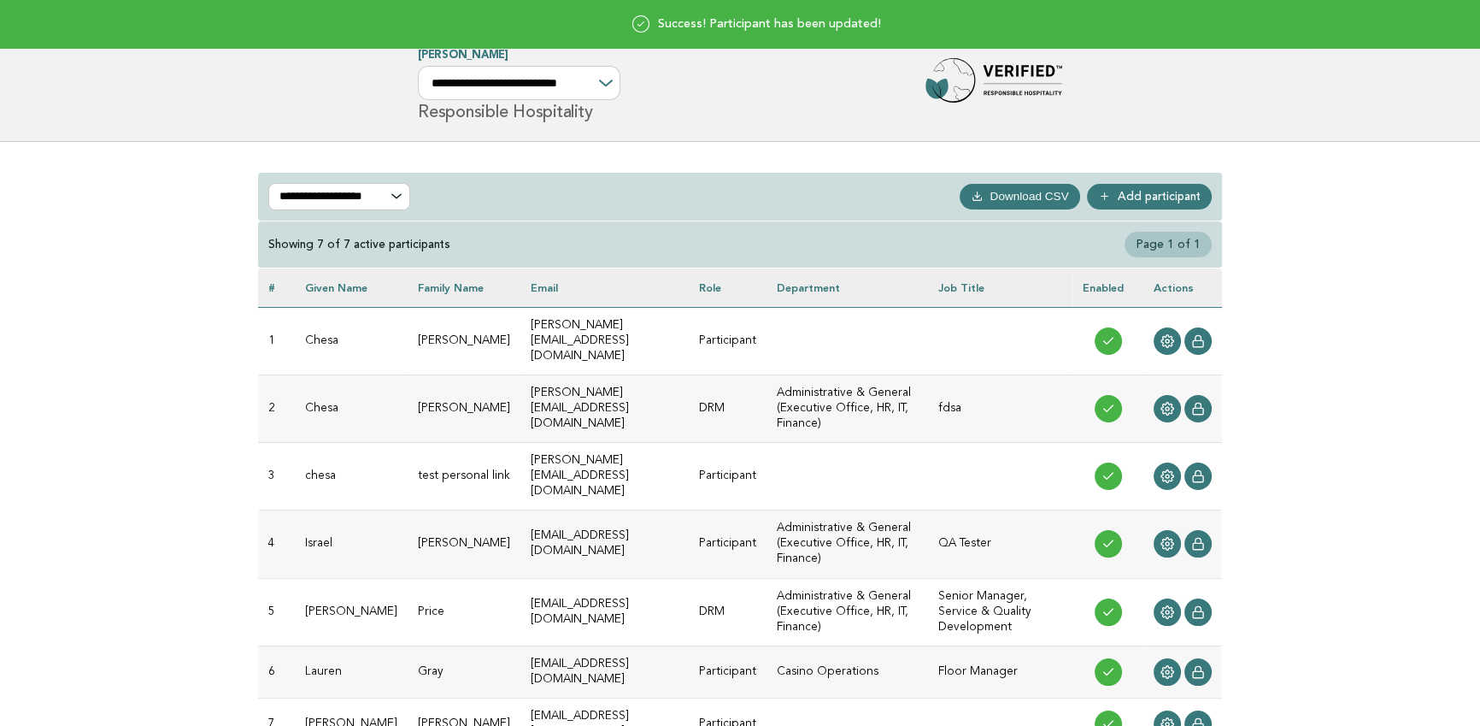
click at [768, 149] on div "**********" at bounding box center [739, 499] width 991 height 715
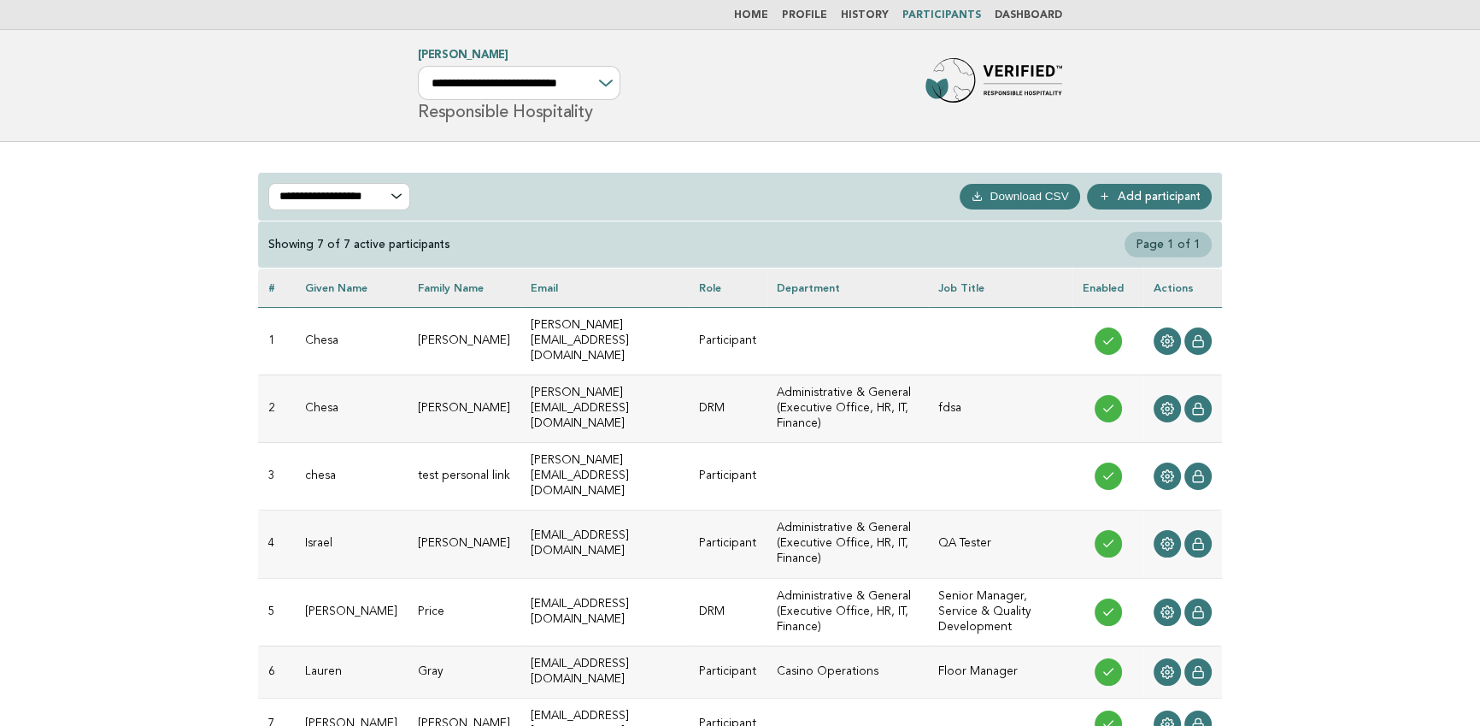
click at [761, 15] on link "Home" at bounding box center [751, 15] width 34 height 10
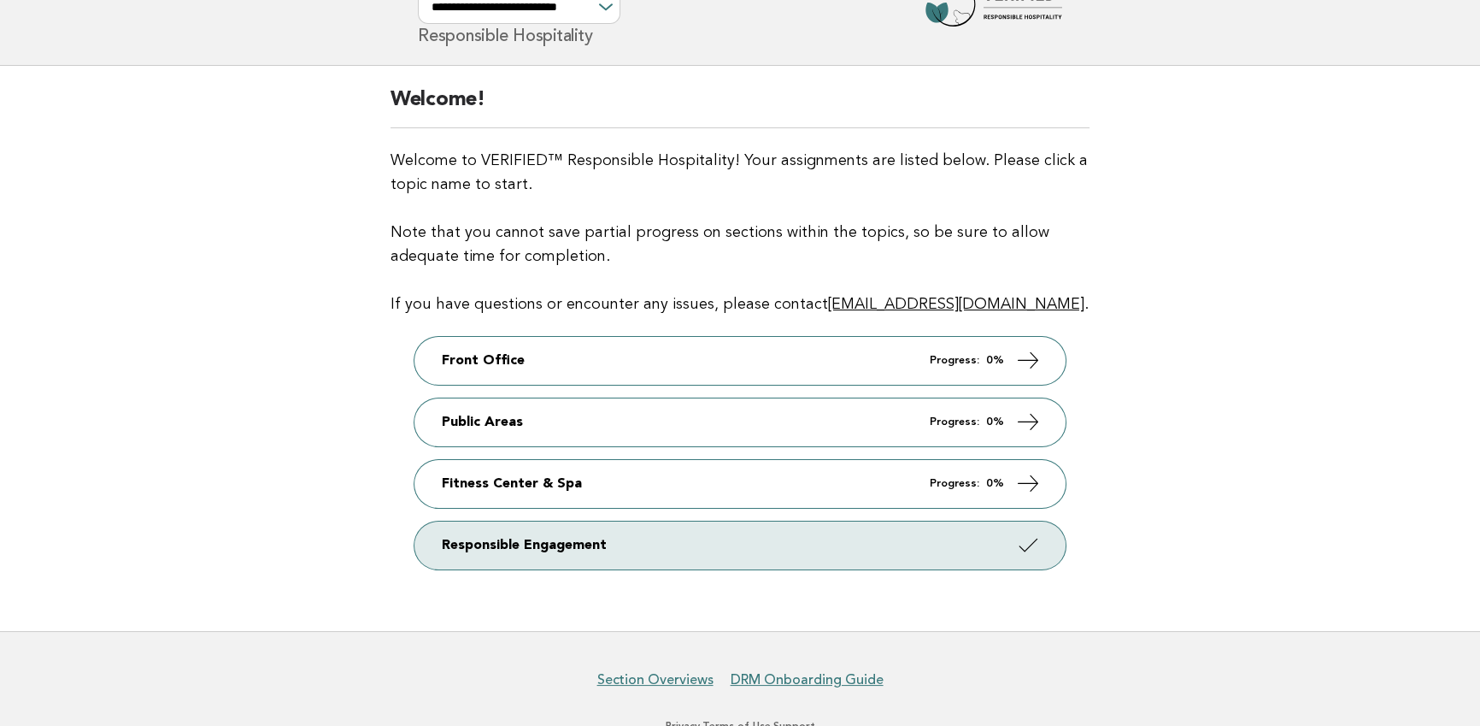
scroll to position [131, 0]
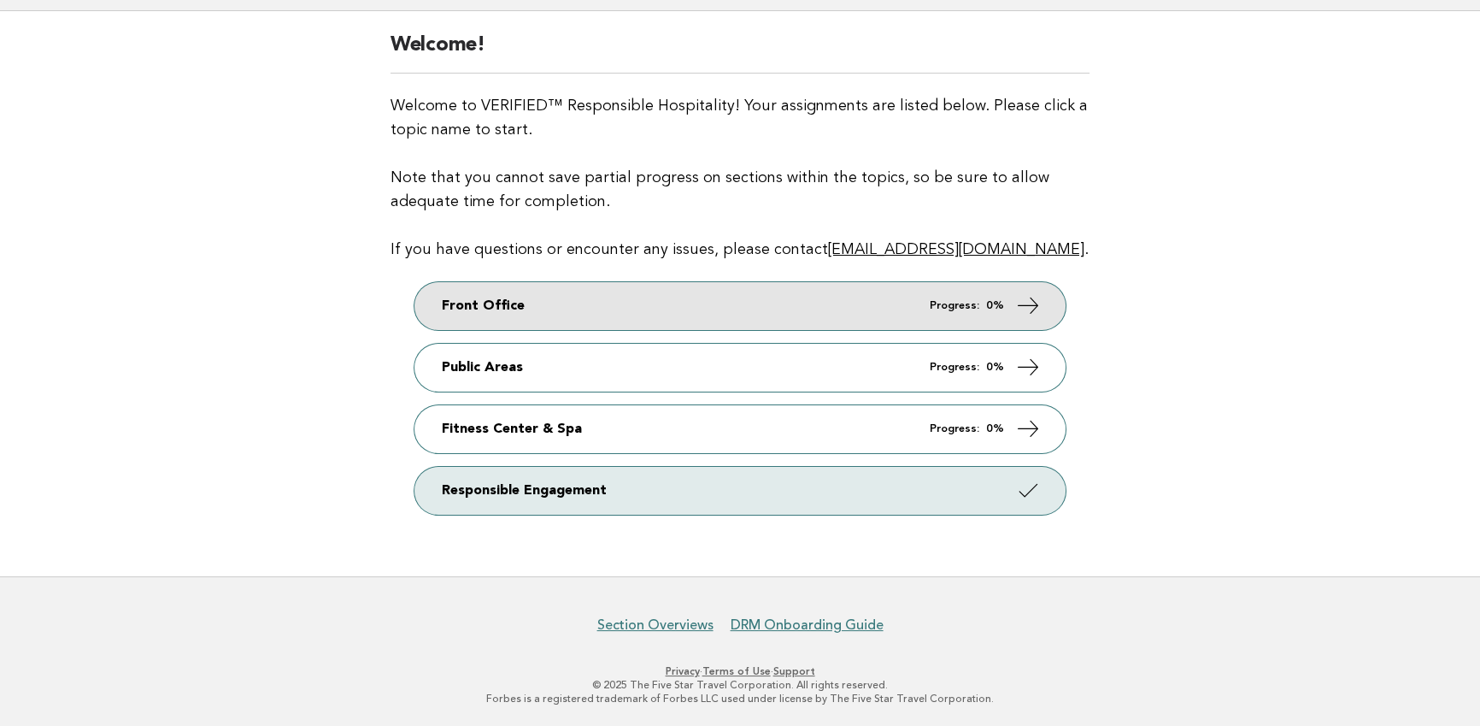
click at [692, 291] on link "Front Office Progress: 0%" at bounding box center [740, 306] width 651 height 48
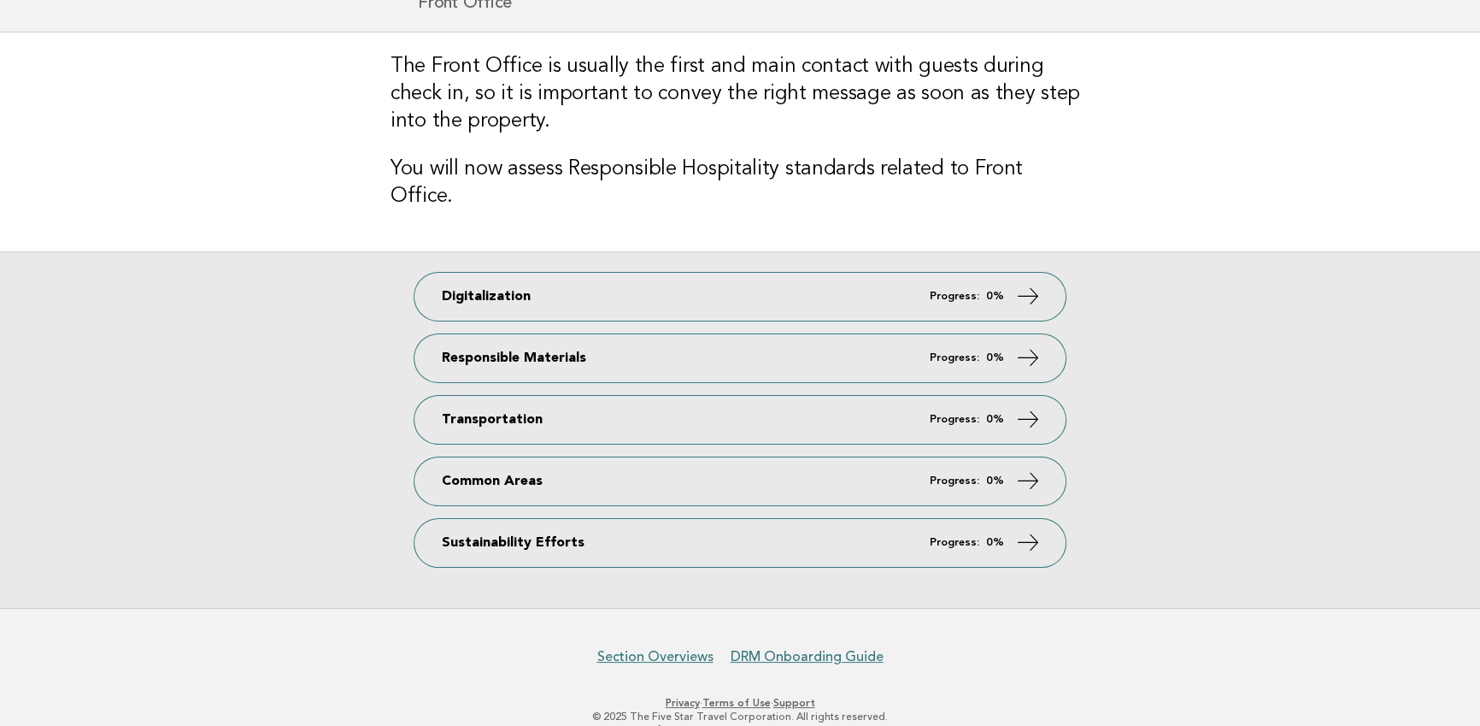
scroll to position [114, 0]
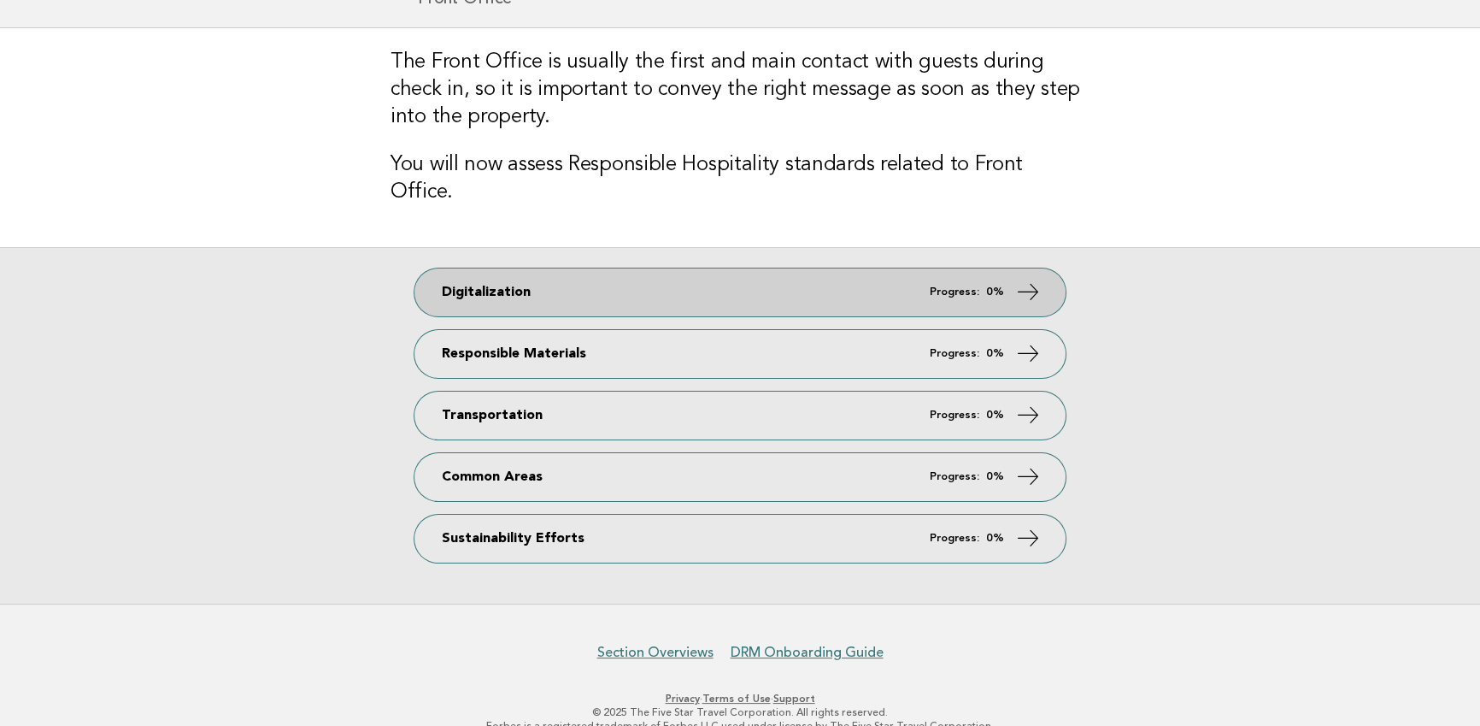
click at [819, 268] on link "Digitalization Progress: 0%" at bounding box center [740, 292] width 651 height 48
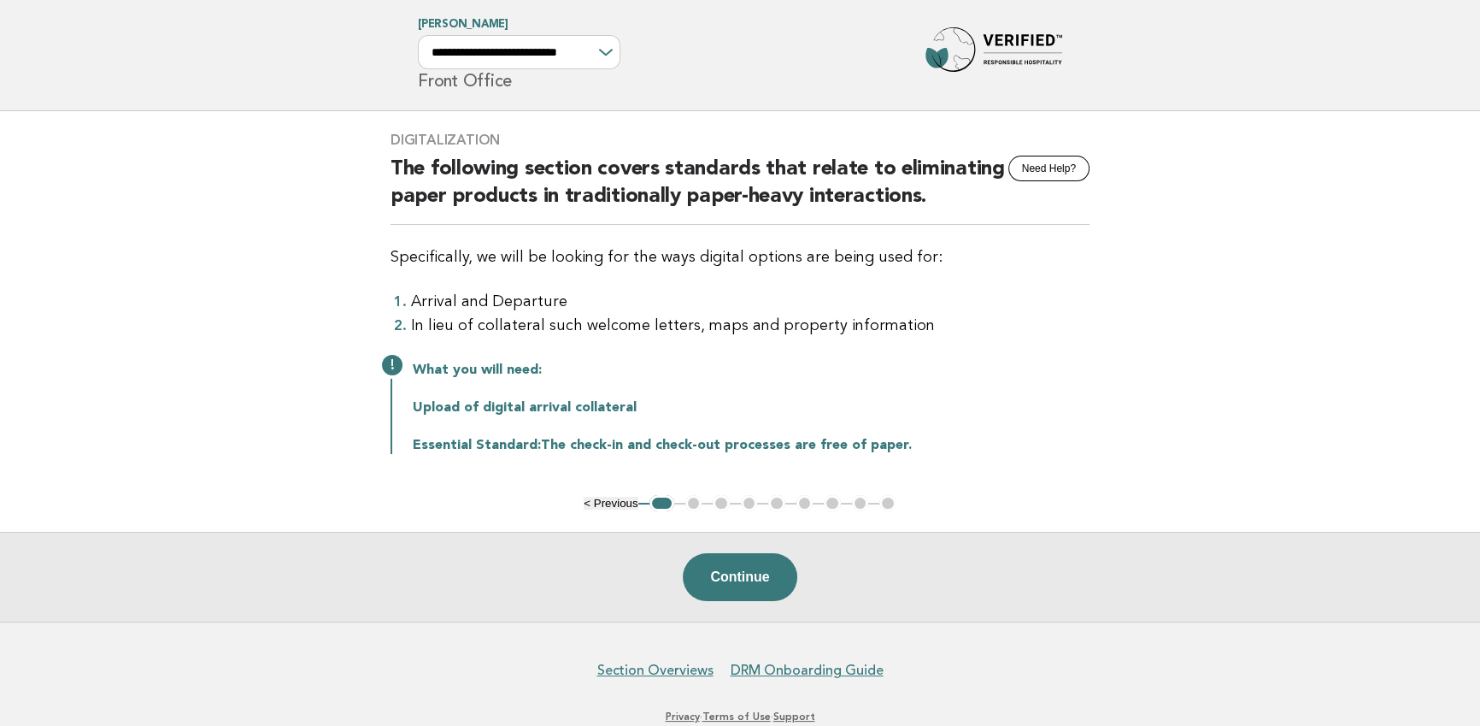
scroll to position [41, 0]
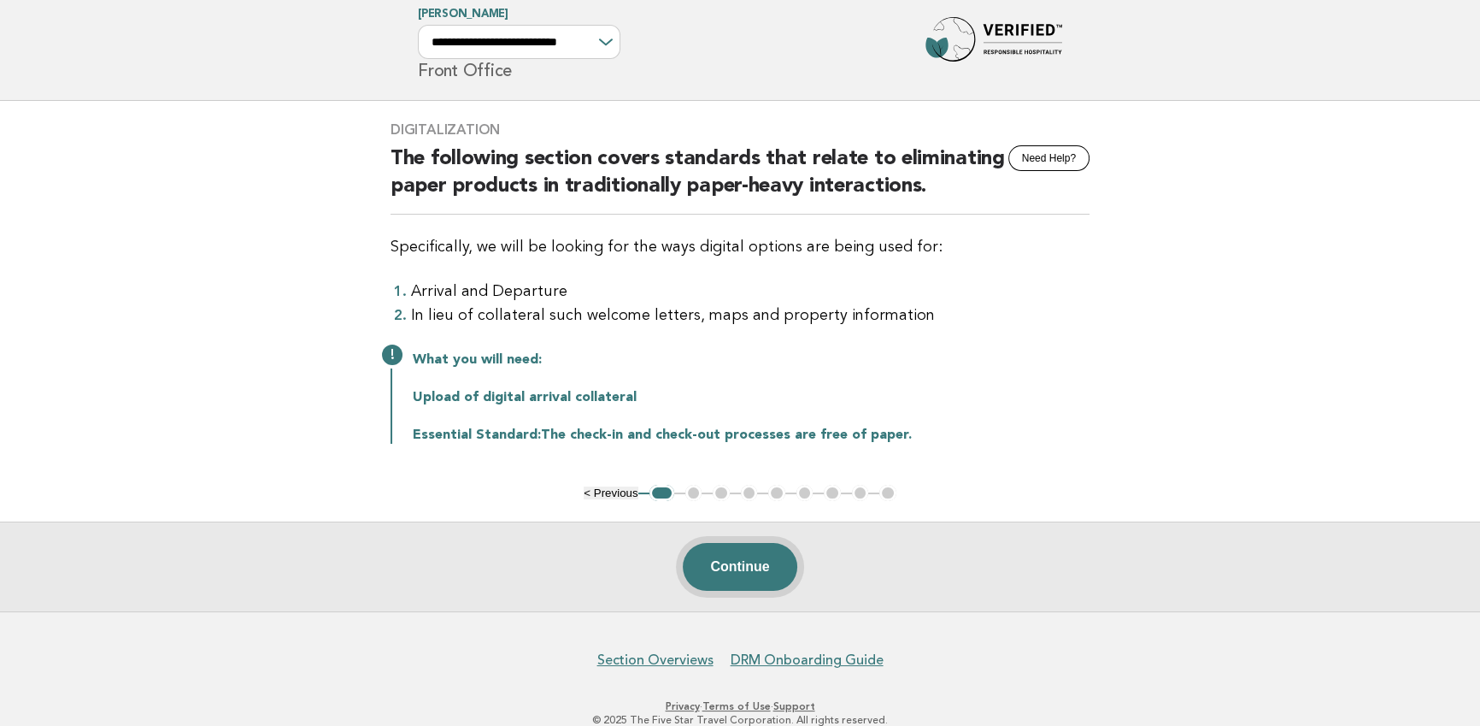
click at [751, 558] on button "Continue" at bounding box center [740, 567] width 114 height 48
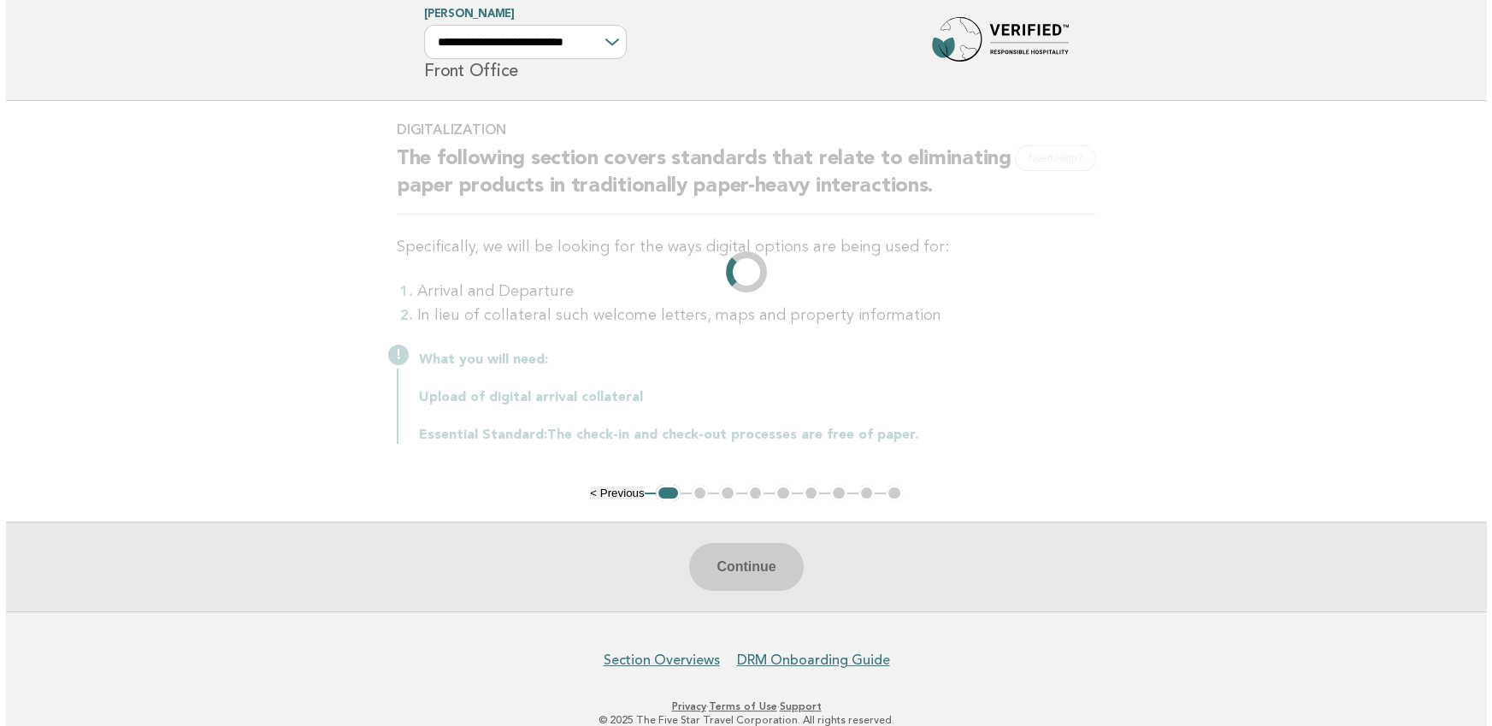
scroll to position [0, 0]
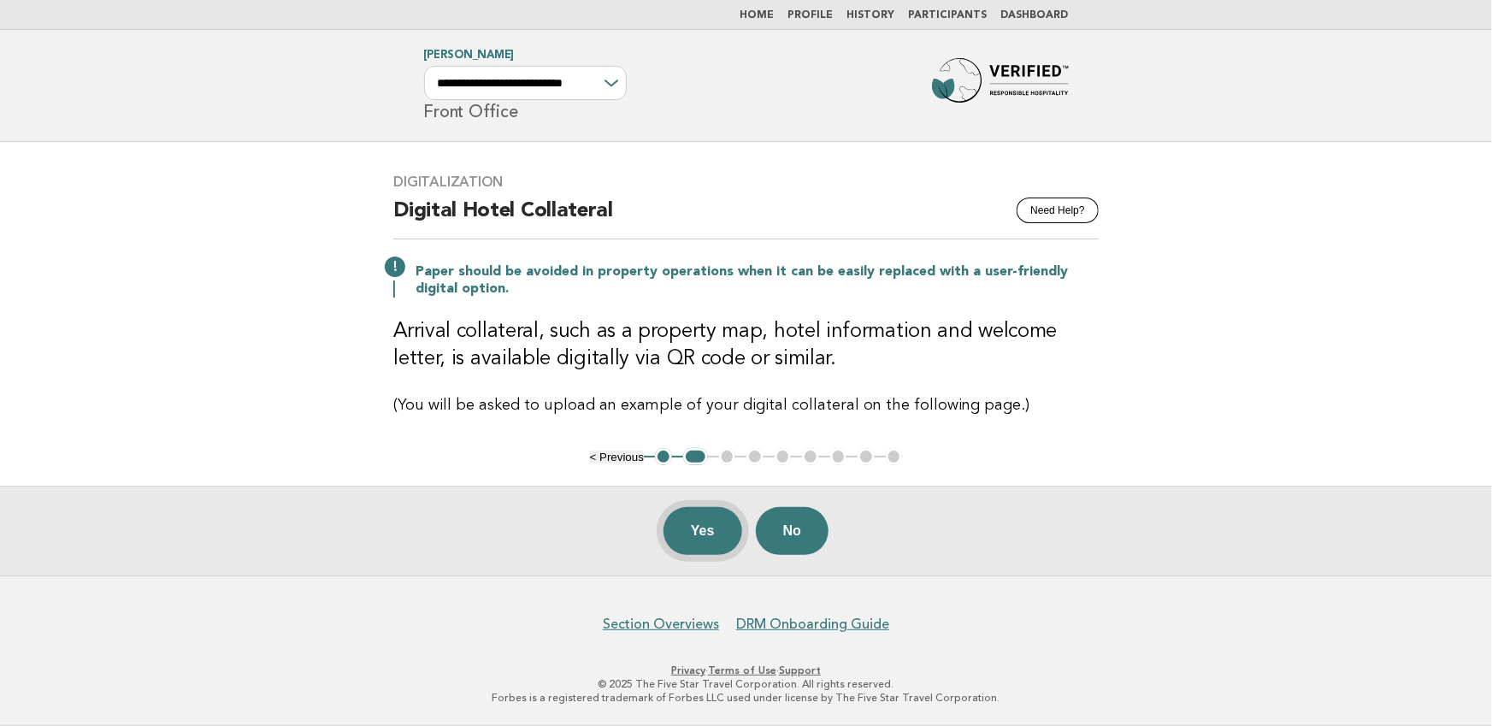
click at [698, 532] on button "Yes" at bounding box center [702, 531] width 79 height 48
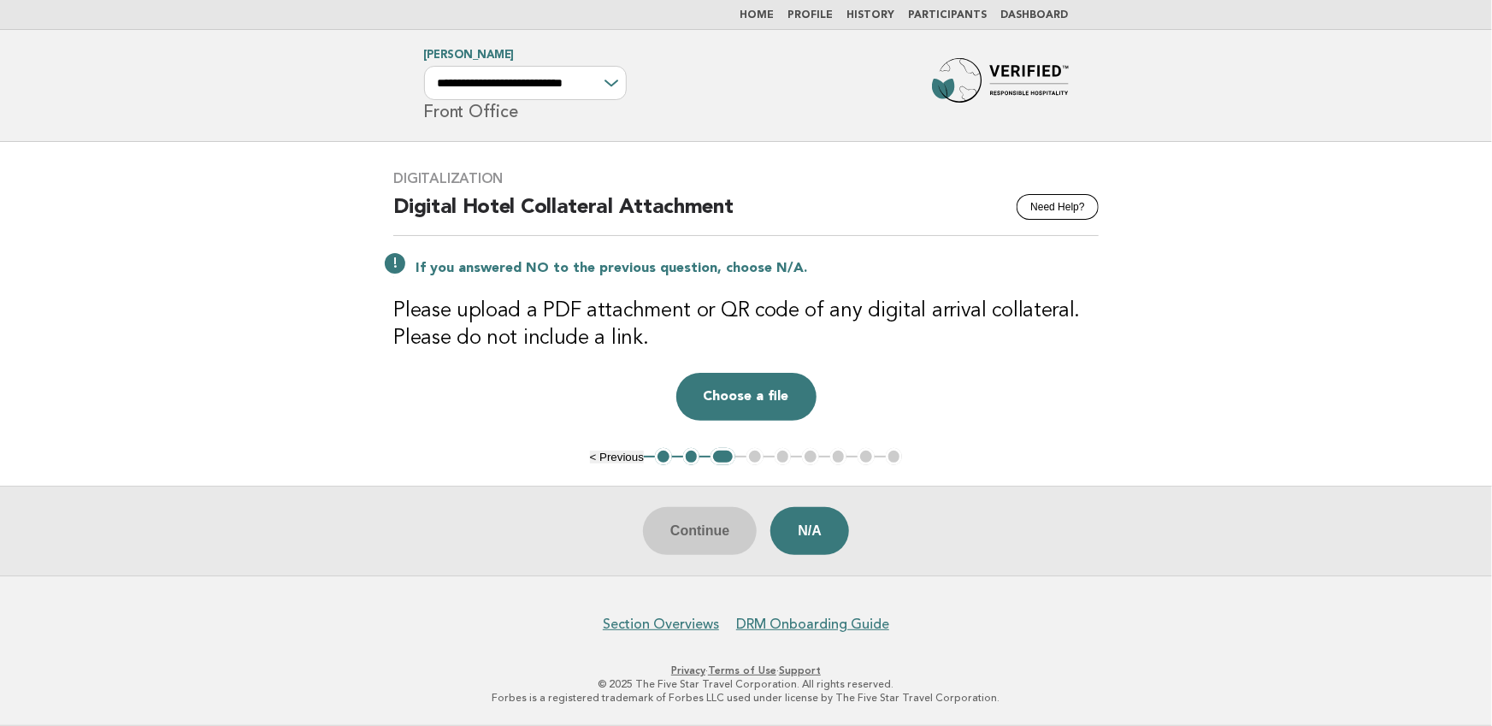
click at [325, 319] on main "Digitalization Need Help? Digital Hotel Collateral Attachment If you answered N…" at bounding box center [746, 358] width 1492 height 433
